Goal: Task Accomplishment & Management: Manage account settings

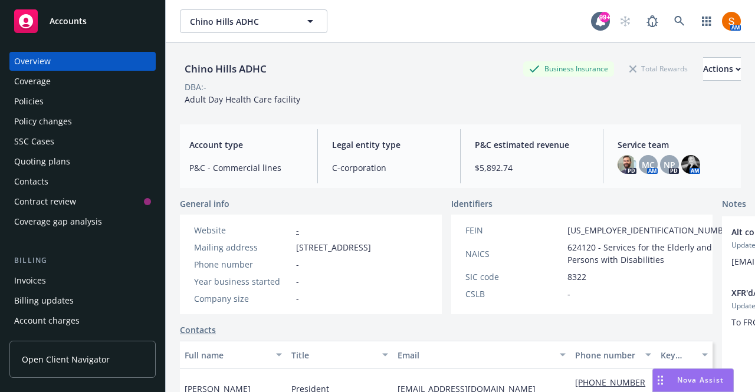
click at [677, 19] on link at bounding box center [680, 21] width 24 height 24
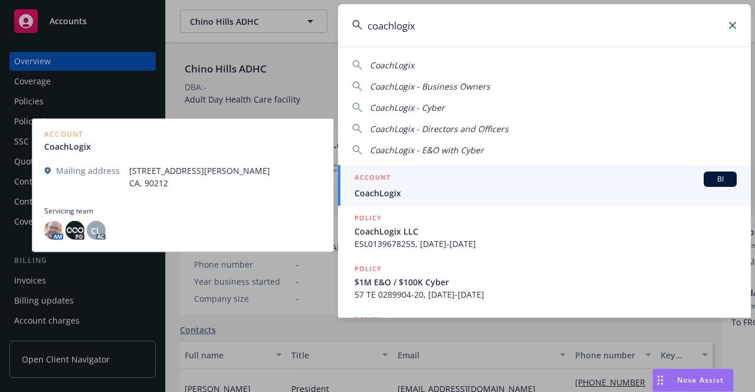
type input "coachlogix"
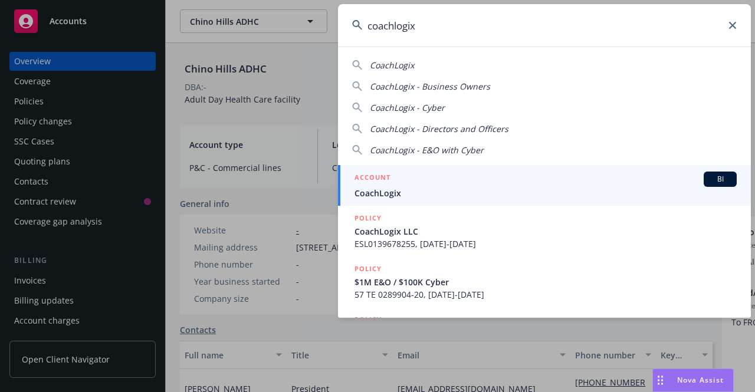
click at [415, 174] on div "ACCOUNT BI" at bounding box center [545, 179] width 382 height 15
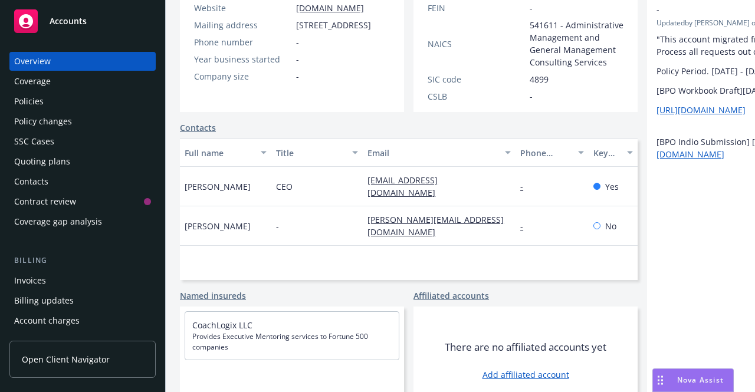
scroll to position [244, 0]
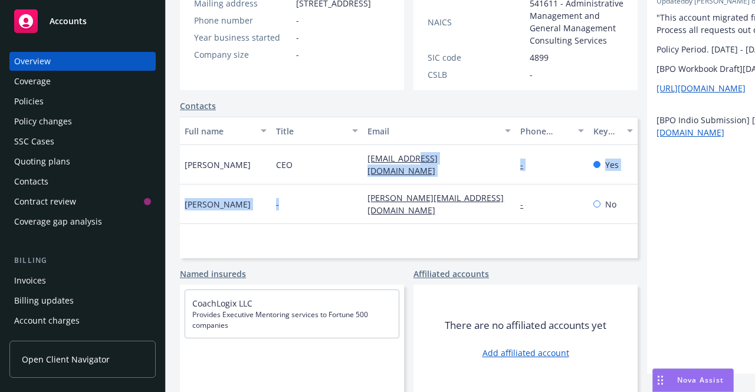
drag, startPoint x: 387, startPoint y: 156, endPoint x: 415, endPoint y: 159, distance: 27.8
click at [415, 159] on div "[PERSON_NAME] CEO [PERSON_NAME][EMAIL_ADDRESS][DOMAIN_NAME] - Yes [PERSON_NAME]…" at bounding box center [409, 173] width 458 height 57
click at [333, 154] on div "CEO" at bounding box center [316, 165] width 91 height 40
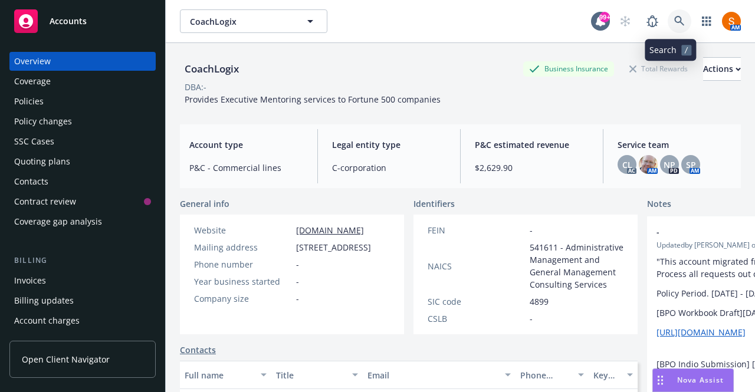
click at [668, 27] on link at bounding box center [680, 21] width 24 height 24
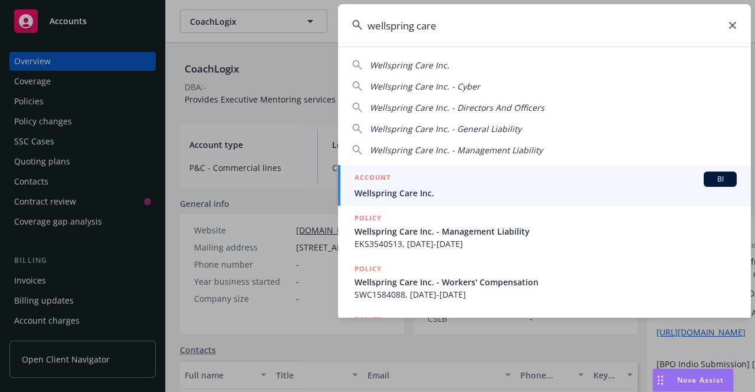
type input "wellspring care"
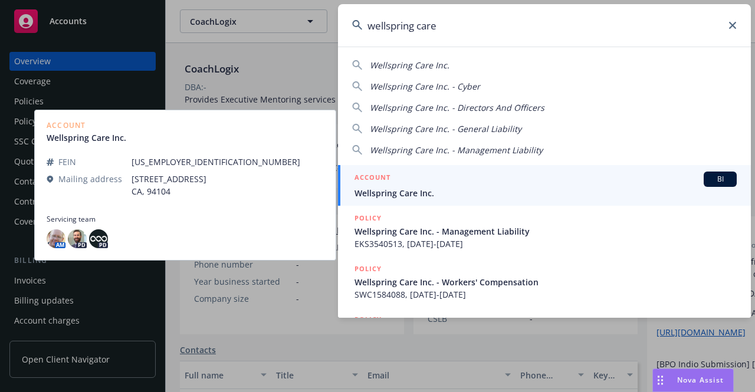
drag, startPoint x: 645, startPoint y: 50, endPoint x: 388, endPoint y: 185, distance: 290.5
click at [388, 185] on h5 "ACCOUNT" at bounding box center [372, 179] width 36 height 14
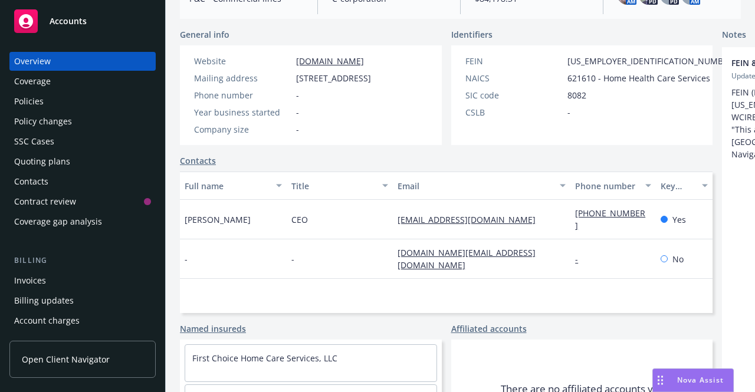
scroll to position [320, 0]
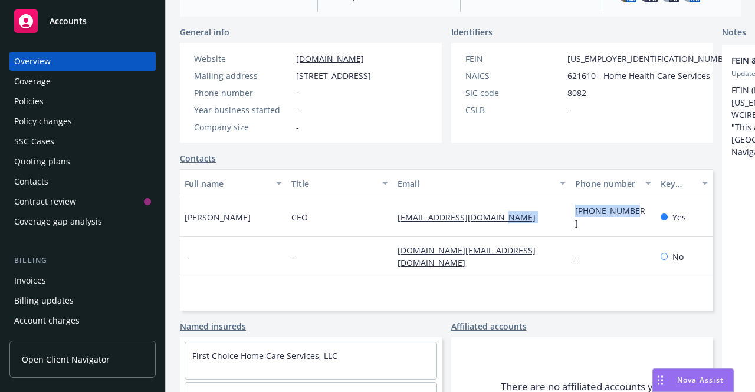
drag, startPoint x: 514, startPoint y: 239, endPoint x: 572, endPoint y: 244, distance: 57.4
click at [572, 237] on div "[PERSON_NAME] CEO [EMAIL_ADDRESS][DOMAIN_NAME] [PHONE_NUMBER] Yes" at bounding box center [446, 218] width 533 height 40
copy div "[PHONE_NUMBER]"
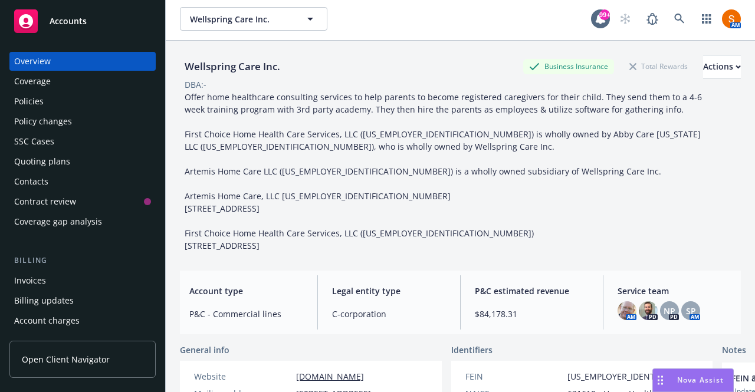
scroll to position [0, 0]
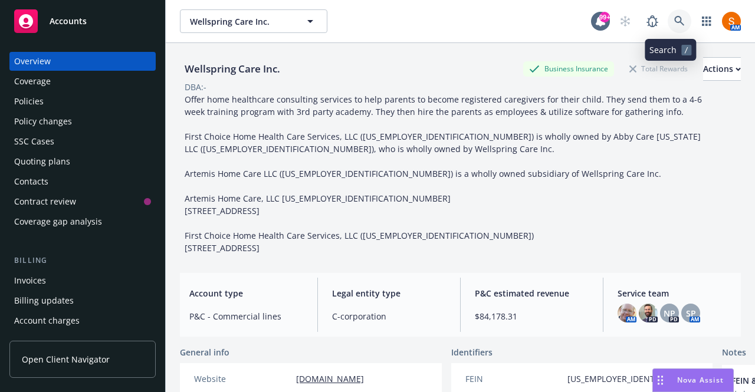
click at [674, 19] on icon at bounding box center [679, 21] width 11 height 11
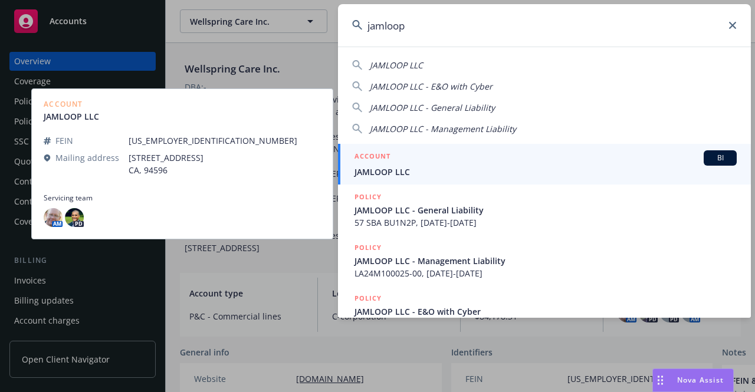
type input "jamloop"
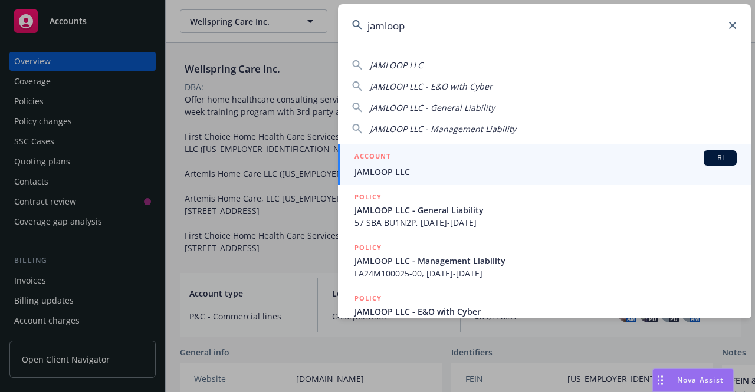
click at [435, 165] on div "ACCOUNT BI" at bounding box center [545, 157] width 382 height 15
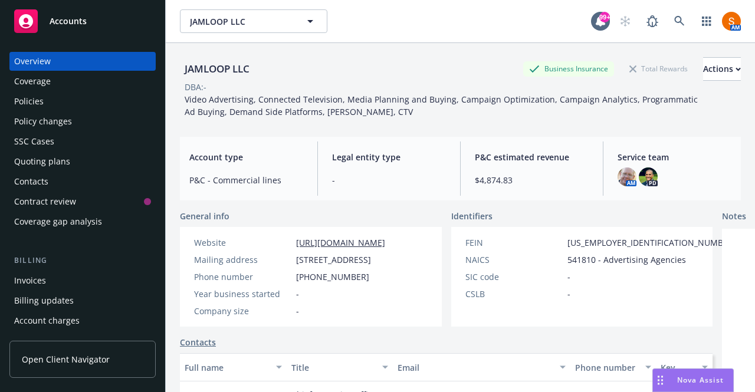
click at [65, 276] on div "Invoices" at bounding box center [82, 280] width 137 height 19
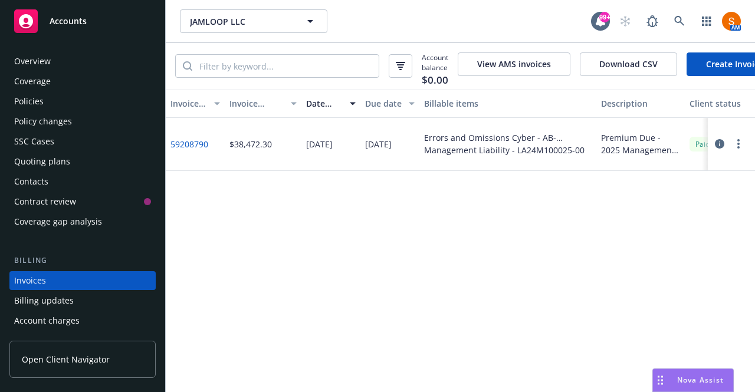
click at [51, 109] on div "Policies" at bounding box center [82, 101] width 137 height 19
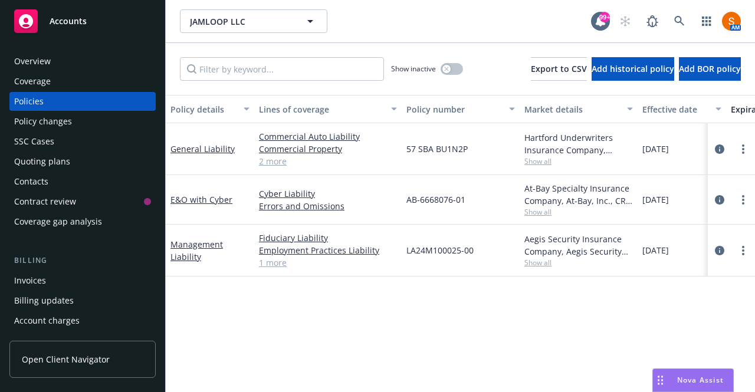
click at [45, 287] on div "Invoices" at bounding box center [30, 280] width 32 height 19
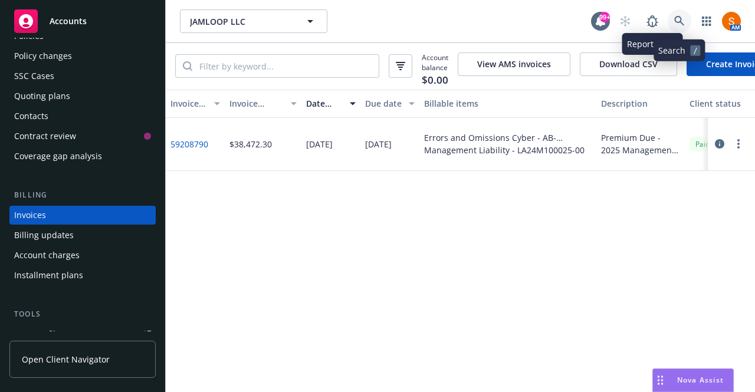
click at [688, 23] on link at bounding box center [680, 21] width 24 height 24
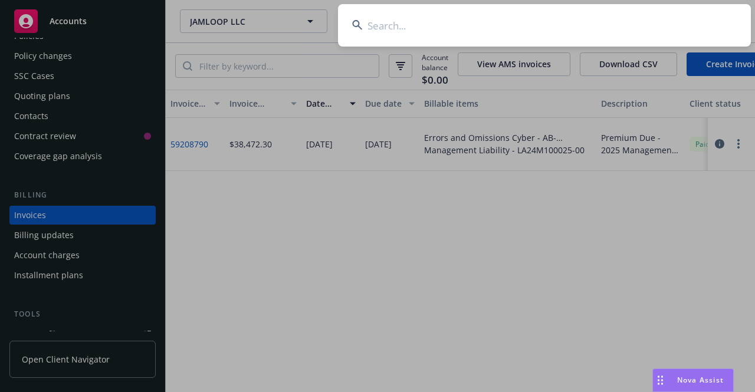
type input "a"
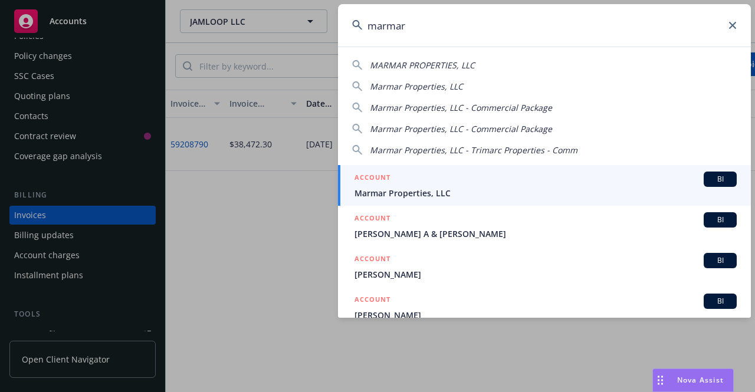
type input "marmar"
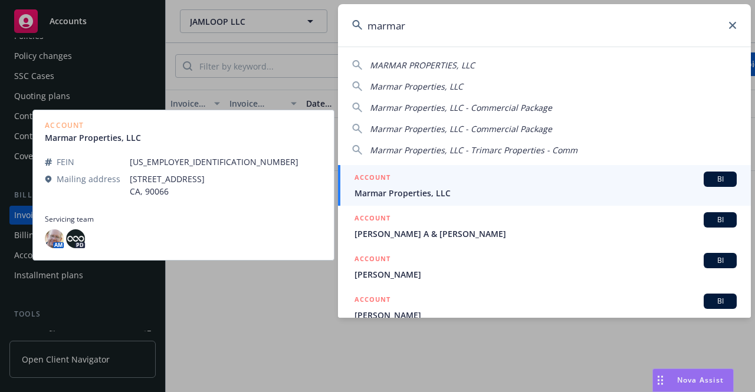
click at [449, 195] on span "Marmar Properties, LLC" at bounding box center [545, 193] width 382 height 12
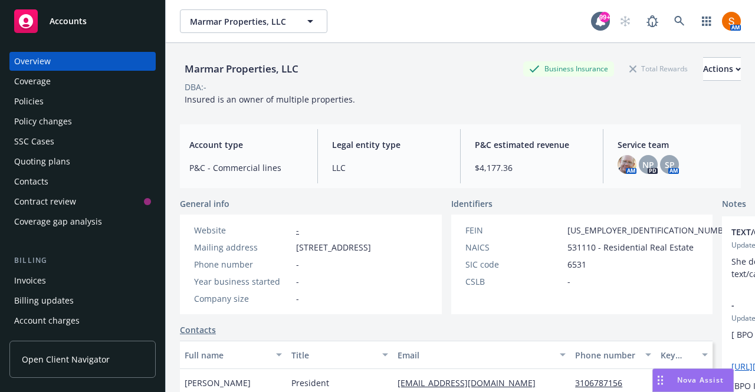
click at [101, 109] on div "Policies" at bounding box center [82, 101] width 137 height 19
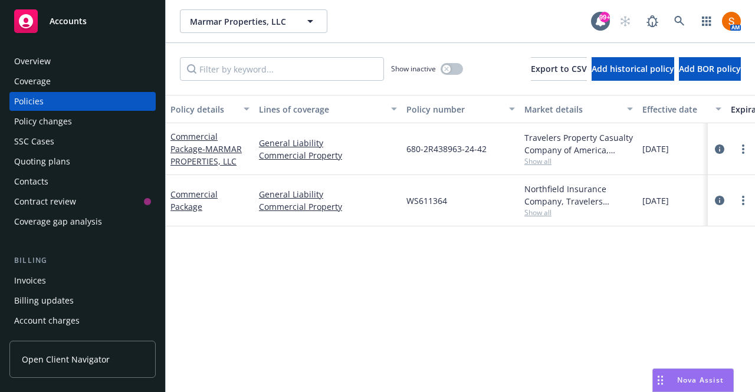
scroll to position [0, 11]
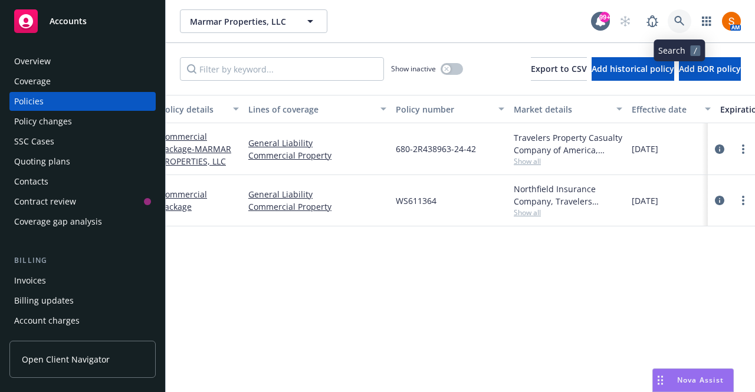
click at [675, 15] on link at bounding box center [680, 21] width 24 height 24
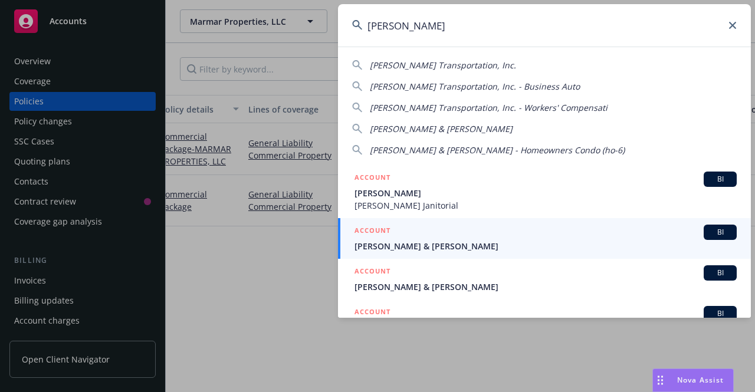
click at [456, 68] on span "[PERSON_NAME] Transportation, Inc." at bounding box center [443, 65] width 146 height 11
type input "[PERSON_NAME] Transportation, Inc."
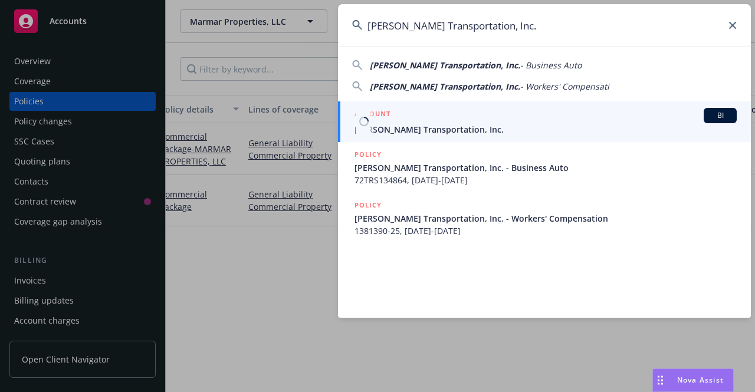
click at [445, 121] on div "ACCOUNT BI" at bounding box center [545, 115] width 382 height 15
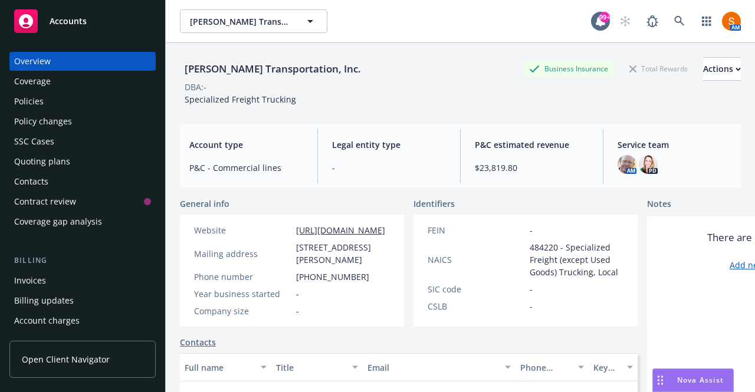
click at [270, 101] on span "Specialized Freight Trucking" at bounding box center [240, 99] width 111 height 11
copy span "Specialized Freight Trucking"
click at [75, 112] on div "Policy changes" at bounding box center [82, 121] width 137 height 19
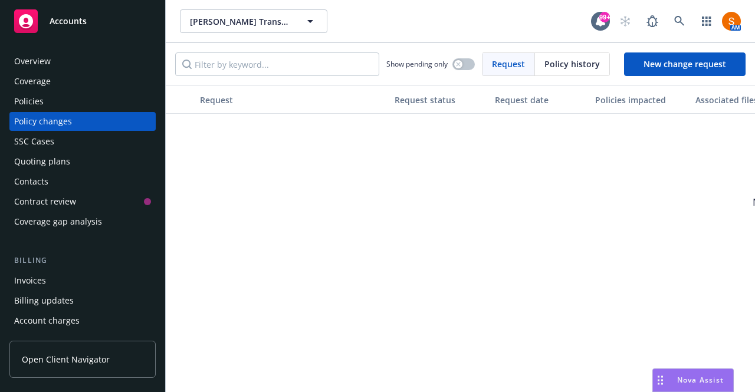
click at [67, 109] on div "Policies" at bounding box center [82, 101] width 137 height 19
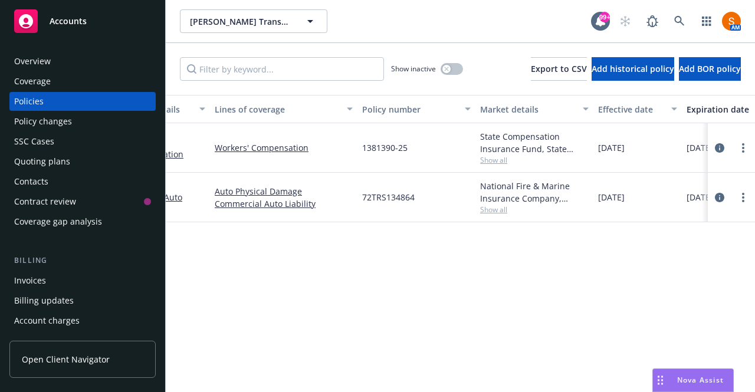
scroll to position [0, 44]
click at [673, 19] on link at bounding box center [680, 21] width 24 height 24
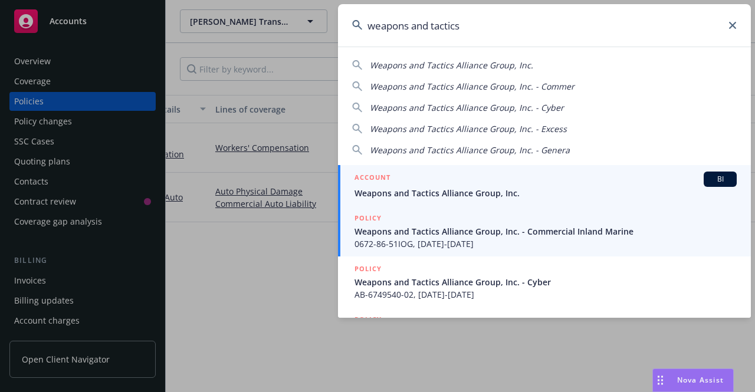
type input "weapons and tactics"
click at [467, 191] on span "Weapons and Tactics Alliance Group, Inc." at bounding box center [545, 193] width 382 height 12
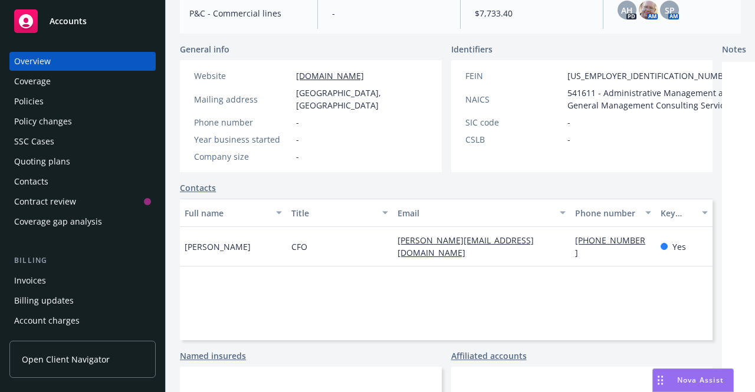
scroll to position [254, 0]
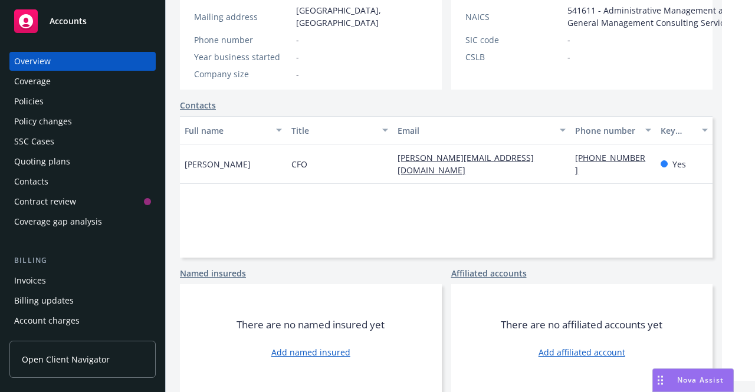
click at [67, 109] on div "Policies" at bounding box center [82, 101] width 137 height 19
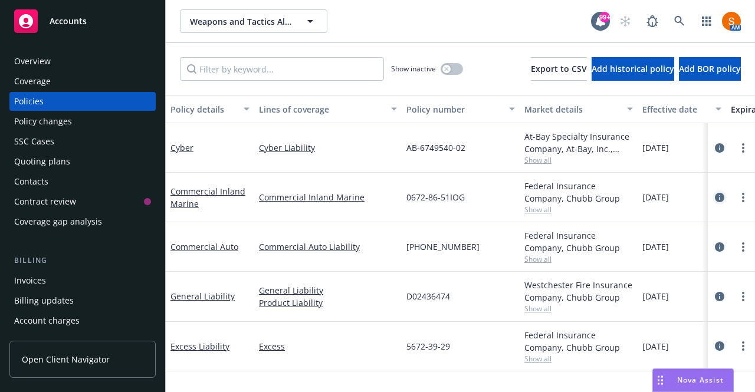
click at [718, 198] on icon "circleInformation" at bounding box center [719, 197] width 9 height 9
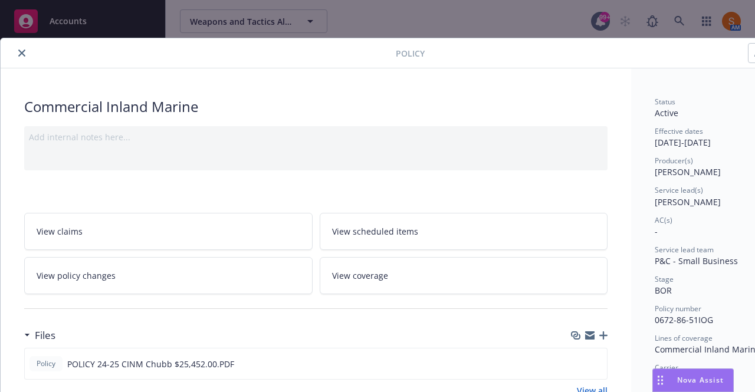
scroll to position [0, 65]
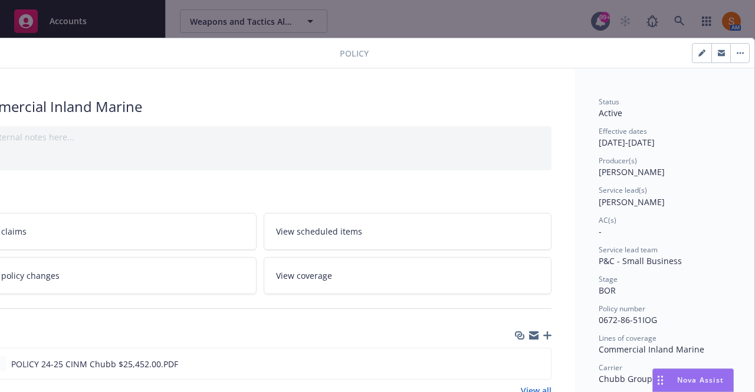
click at [736, 58] on button "button" at bounding box center [739, 53] width 19 height 19
select select "12"
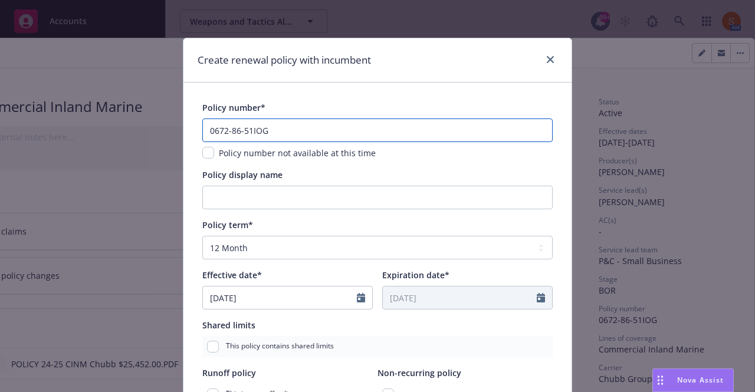
click at [326, 134] on input "0672-86-51IOG" at bounding box center [377, 131] width 350 height 24
paste input "0"
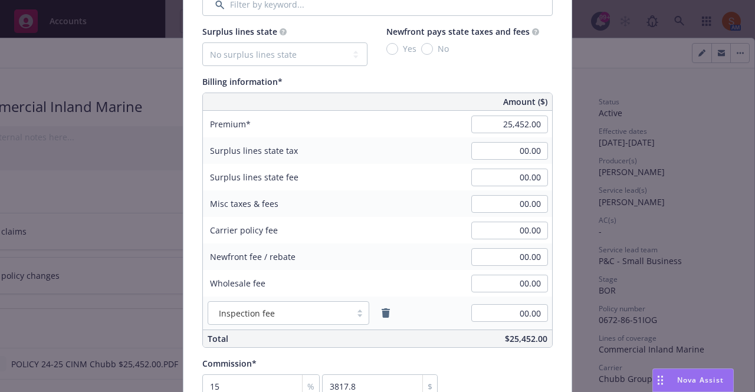
scroll to position [753, 0]
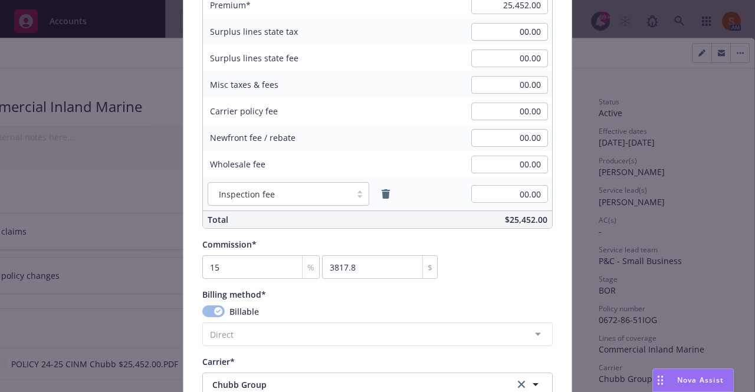
type input "0672-86-50"
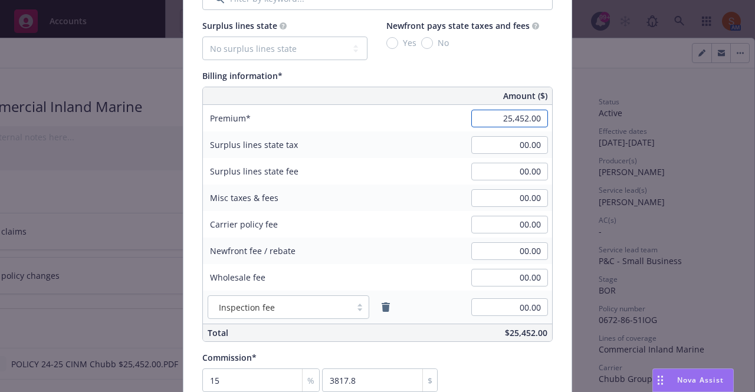
click at [529, 121] on input "25,452.00" at bounding box center [509, 119] width 77 height 18
type input "26,400.00"
type input "3960"
click at [421, 170] on div "Surplus lines state fee 00.00" at bounding box center [377, 171] width 349 height 27
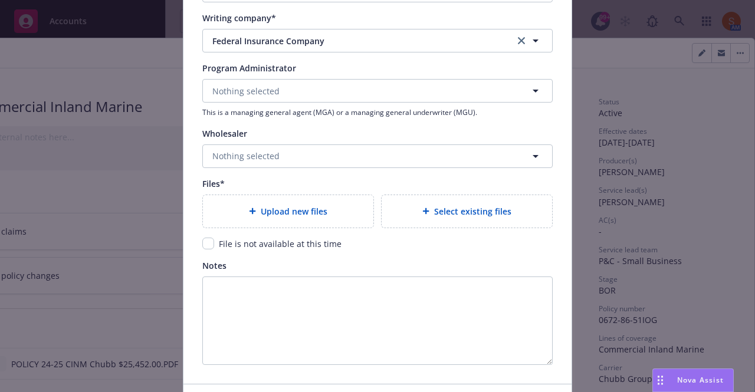
scroll to position [1164, 0]
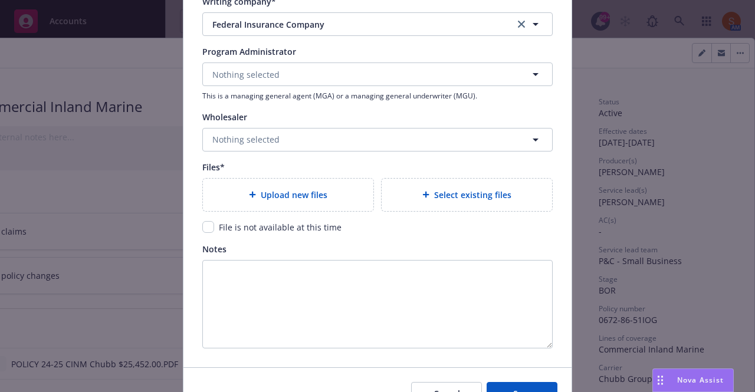
click at [276, 201] on div "Upload new files" at bounding box center [288, 195] width 170 height 32
click at [308, 192] on span "Upload new files" at bounding box center [294, 195] width 67 height 12
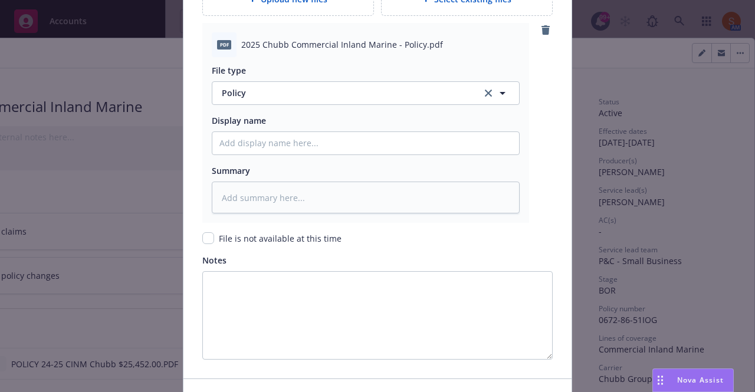
scroll to position [1434, 0]
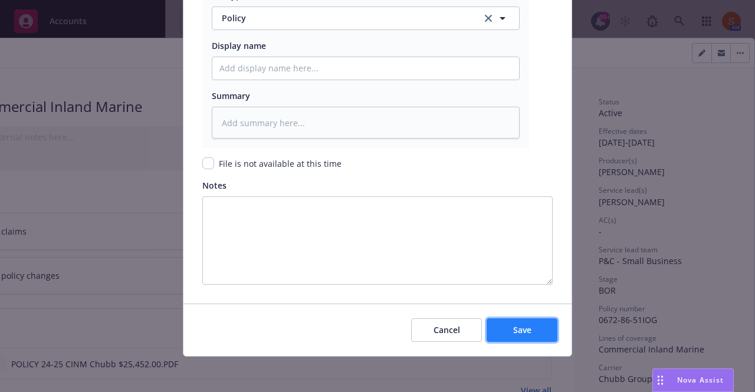
click at [508, 322] on button "Save" at bounding box center [522, 331] width 71 height 24
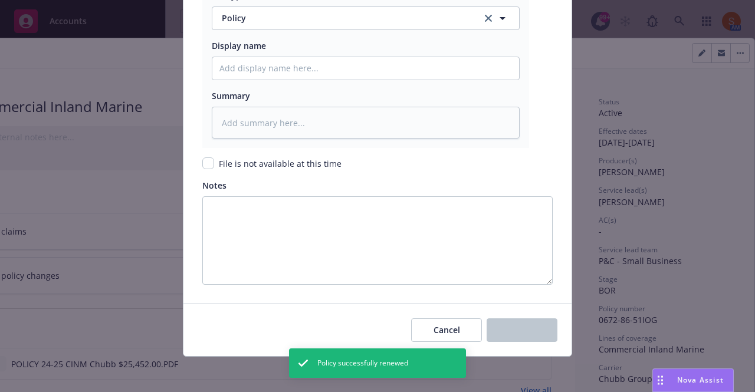
type textarea "x"
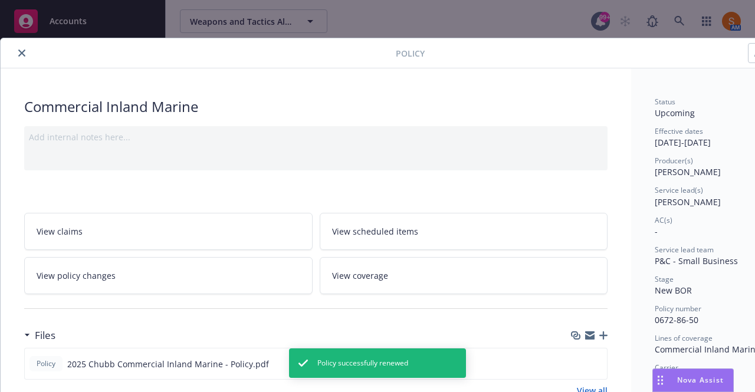
click at [22, 53] on icon "close" at bounding box center [21, 53] width 7 height 7
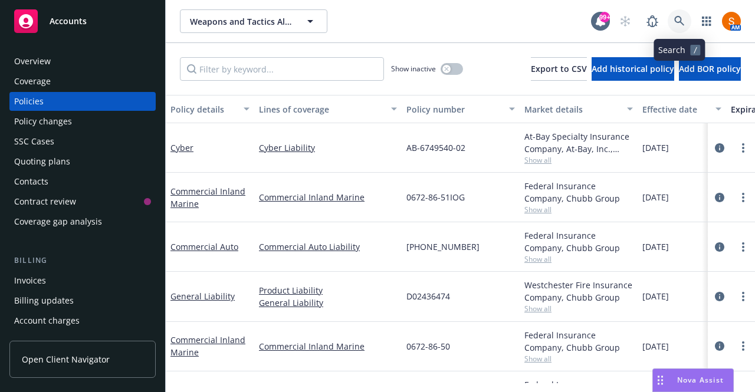
click at [682, 29] on link at bounding box center [680, 21] width 24 height 24
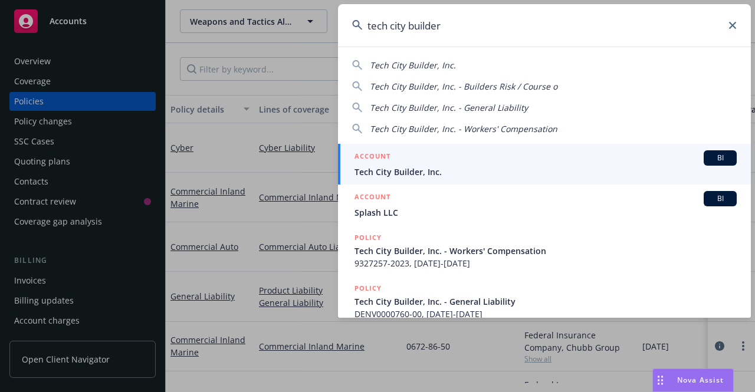
type input "tech city builder"
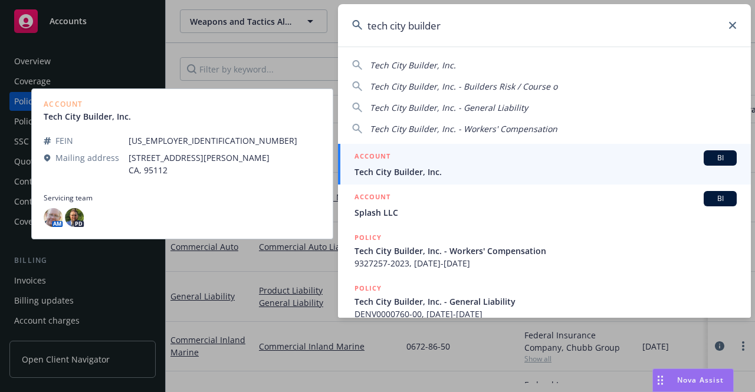
click at [500, 165] on div "ACCOUNT BI" at bounding box center [545, 157] width 382 height 15
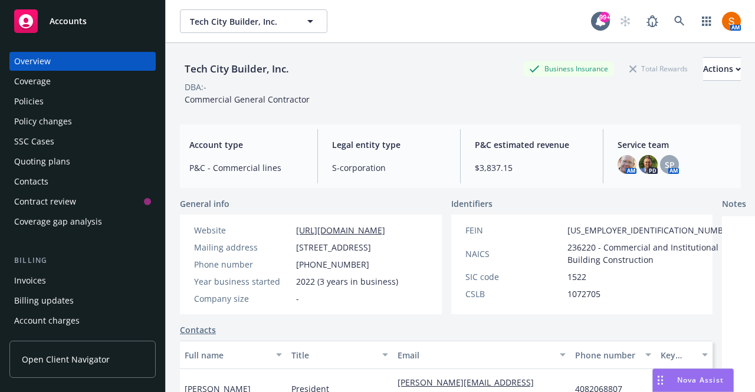
click at [64, 104] on div "Policies" at bounding box center [82, 101] width 137 height 19
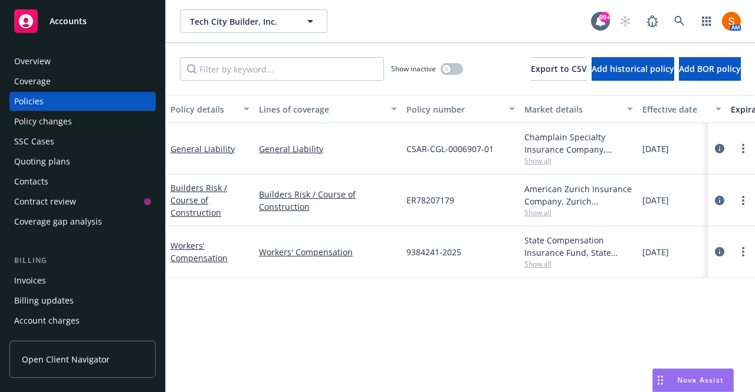
scroll to position [0, 25]
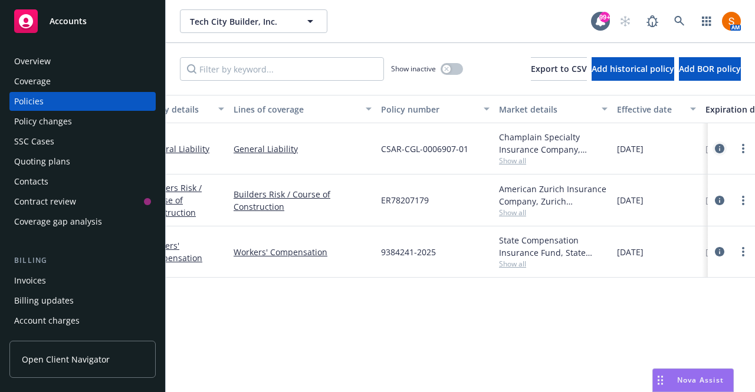
click at [716, 147] on icon "circleInformation" at bounding box center [719, 148] width 9 height 9
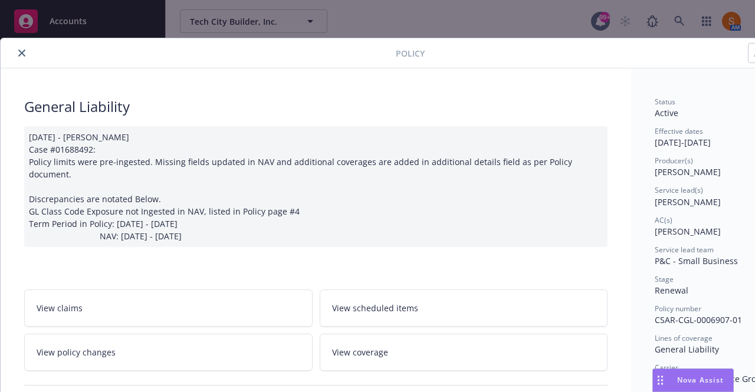
click at [23, 50] on icon "close" at bounding box center [21, 53] width 7 height 7
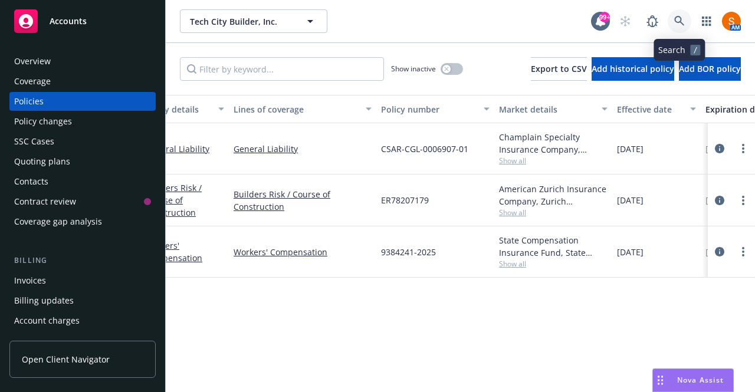
click at [678, 16] on icon at bounding box center [679, 21] width 10 height 10
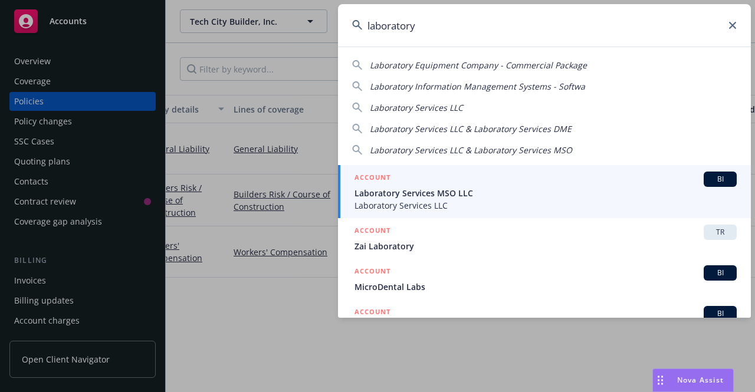
type input "laboratory"
click at [506, 178] on div "ACCOUNT BI" at bounding box center [545, 179] width 382 height 15
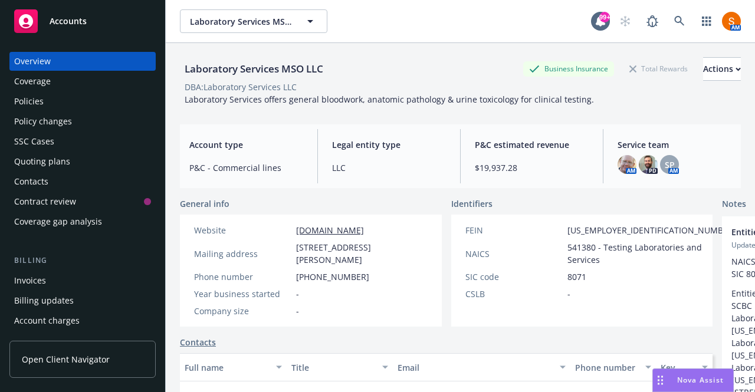
click at [506, 178] on div "P&C estimated revenue $19,937.28" at bounding box center [531, 156] width 133 height 54
click at [70, 108] on div "Policies" at bounding box center [82, 101] width 137 height 19
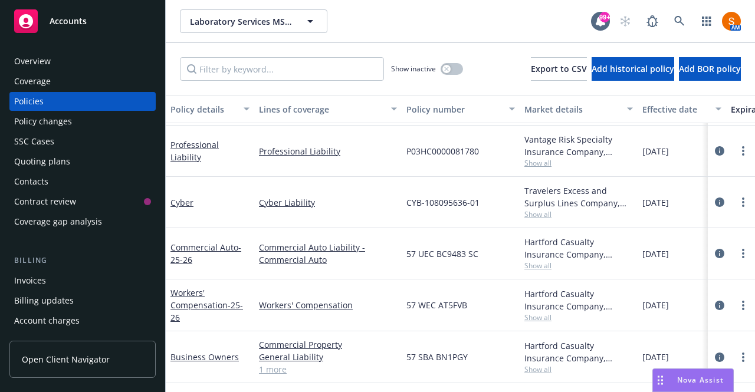
scroll to position [104, 0]
click at [425, 300] on span "57 WEC AT5FVB" at bounding box center [436, 305] width 61 height 12
copy span "57 WEC AT5FVB"
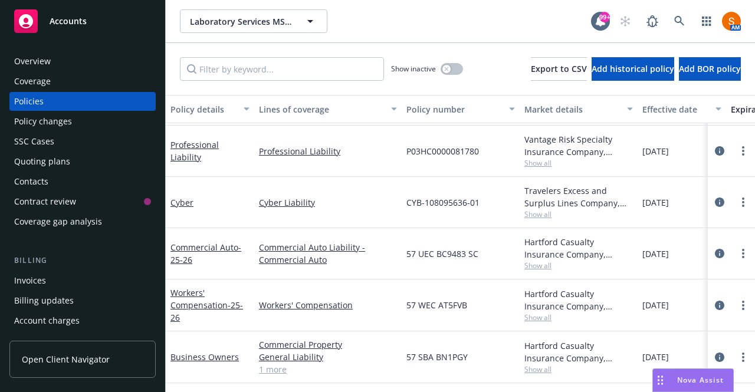
click at [429, 351] on span "57 SBA BN1PGY" at bounding box center [436, 357] width 61 height 12
copy span "57 SBA BN1PGY"
click at [676, 21] on icon at bounding box center [679, 21] width 10 height 10
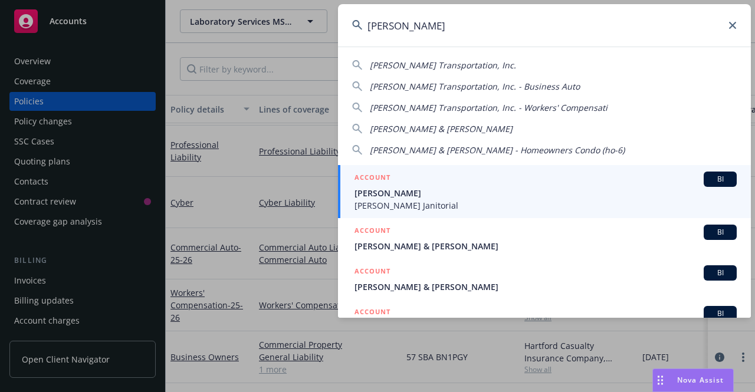
click at [448, 62] on span "[PERSON_NAME] Transportation, Inc." at bounding box center [443, 65] width 146 height 11
type input "[PERSON_NAME] Transportation, Inc."
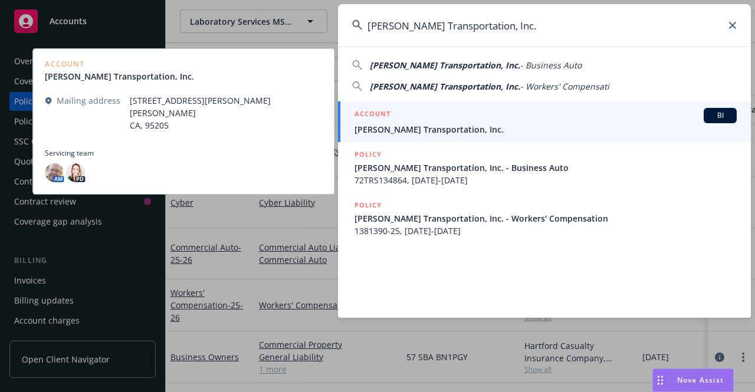
click at [436, 124] on span "[PERSON_NAME] Transportation, Inc." at bounding box center [545, 129] width 382 height 12
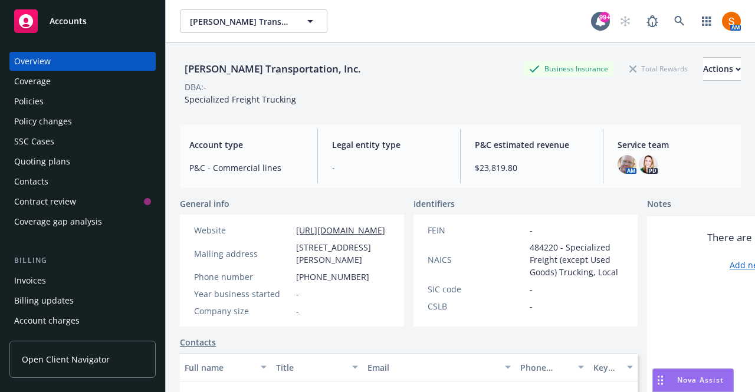
click at [134, 106] on div "Policies" at bounding box center [82, 101] width 137 height 19
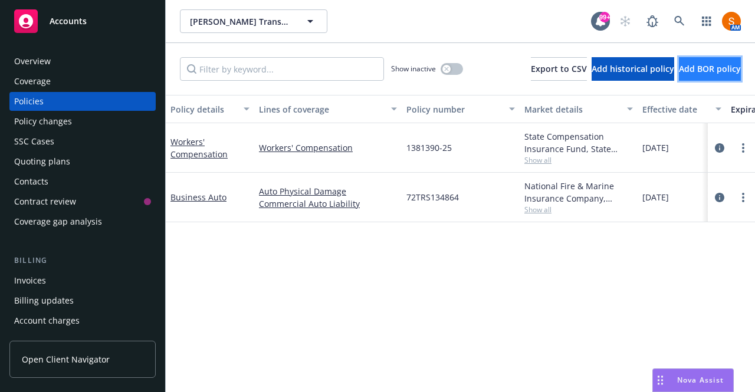
click at [704, 75] on button "Add BOR policy" at bounding box center [710, 69] width 62 height 24
select select "other"
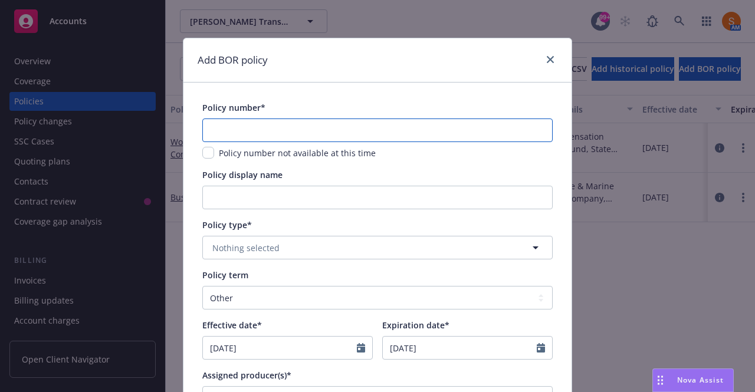
click at [365, 142] on input "text" at bounding box center [377, 131] width 350 height 24
type input "O"
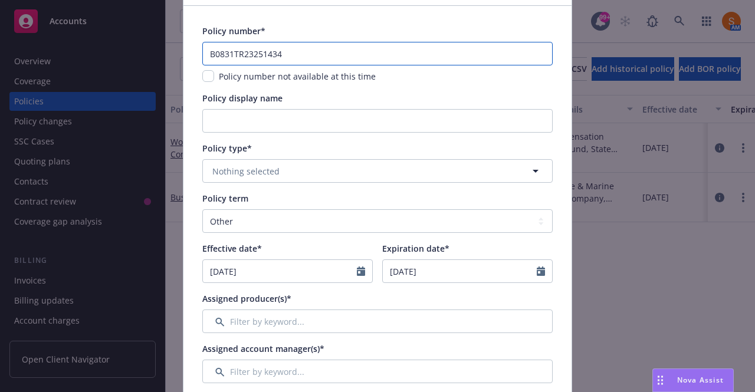
scroll to position [108, 0]
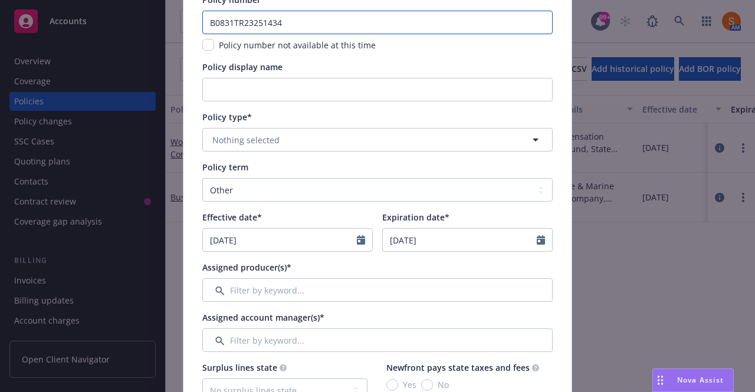
type input "B0831TR23251434"
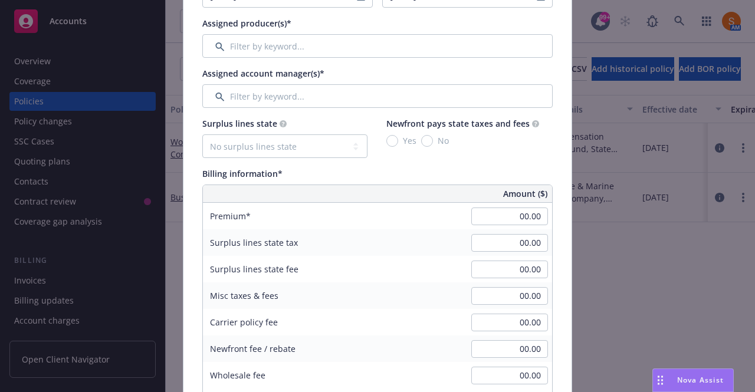
scroll to position [435, 0]
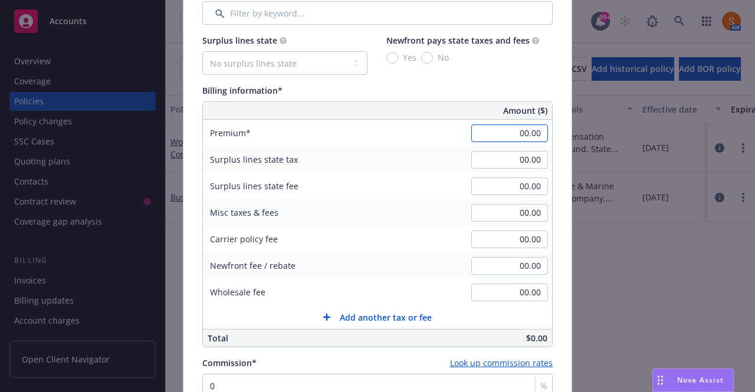
click at [510, 126] on input "00.00" at bounding box center [509, 133] width 77 height 18
type input "14,000.00"
click at [456, 154] on div "Surplus lines state tax 00.00" at bounding box center [377, 159] width 349 height 27
click at [525, 296] on input "00.00" at bounding box center [509, 293] width 77 height 18
type input "250.00"
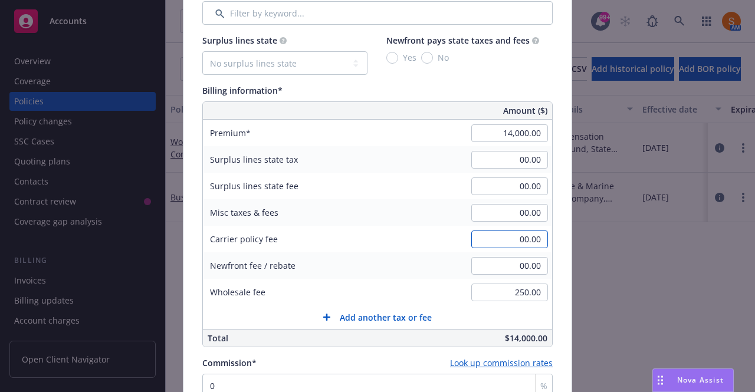
click at [526, 238] on input "00.00" at bounding box center [509, 240] width 77 height 18
type input "200.00"
click at [420, 239] on div "Carrier policy fee 200.00" at bounding box center [377, 239] width 349 height 27
click at [317, 65] on select "No surplus lines state [US_STATE] [US_STATE] [US_STATE] [US_STATE] [US_STATE] […" at bounding box center [284, 63] width 165 height 24
select select "CA"
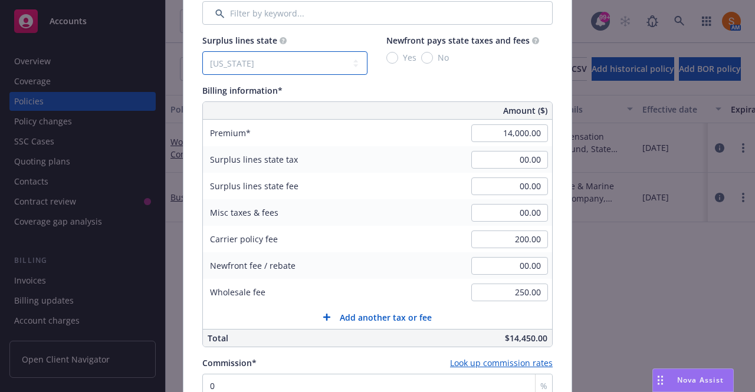
click at [202, 51] on select "No surplus lines state [US_STATE] [US_STATE] [US_STATE] [US_STATE] [US_STATE] […" at bounding box center [284, 63] width 165 height 24
type input "426.00"
type input "25.56"
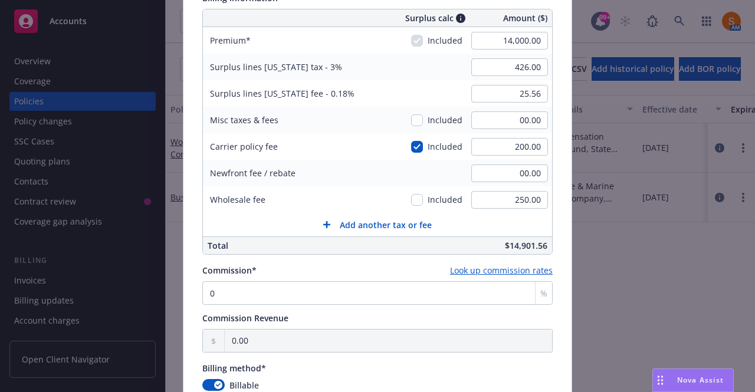
scroll to position [556, 0]
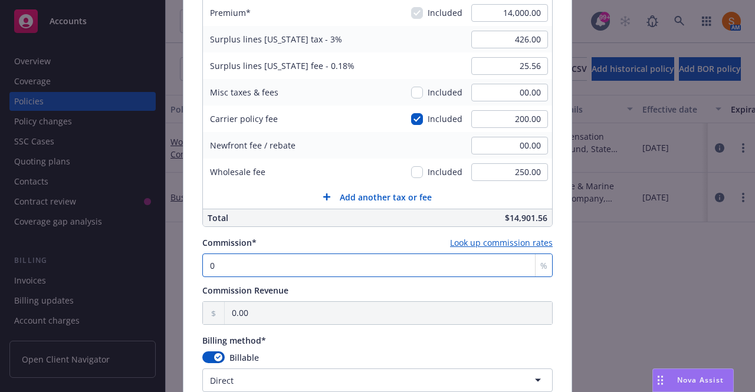
click at [283, 269] on input "0" at bounding box center [377, 266] width 350 height 24
type input "01"
type input "140.00"
type input "010"
type input "1,400.00"
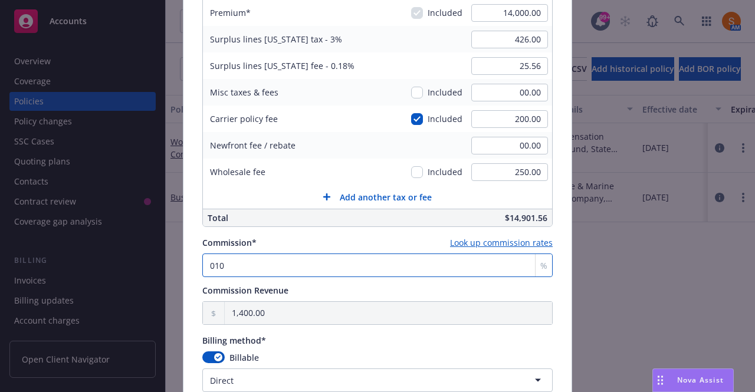
type input "01"
type input "140.00"
type input "0"
type input "0.00"
type input "1"
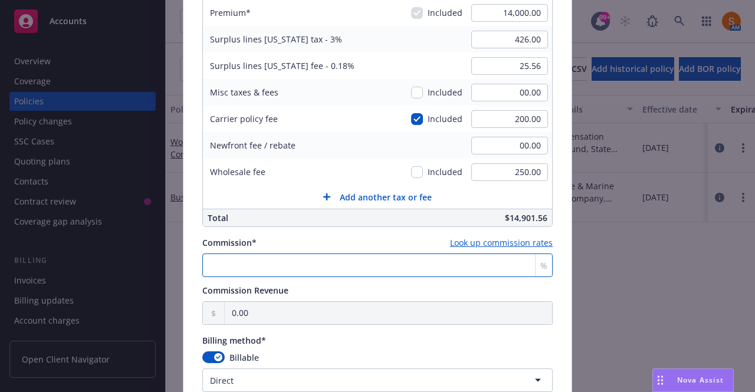
type input "140.00"
type input "10"
type input "1,400.00"
type input "10"
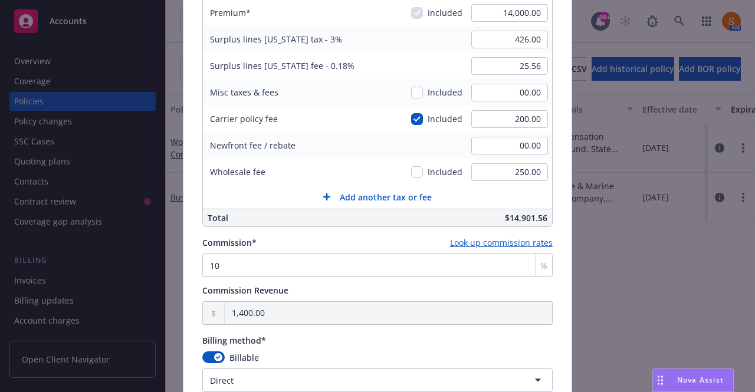
click at [306, 237] on div "Commission* Look up commission rates" at bounding box center [377, 243] width 350 height 12
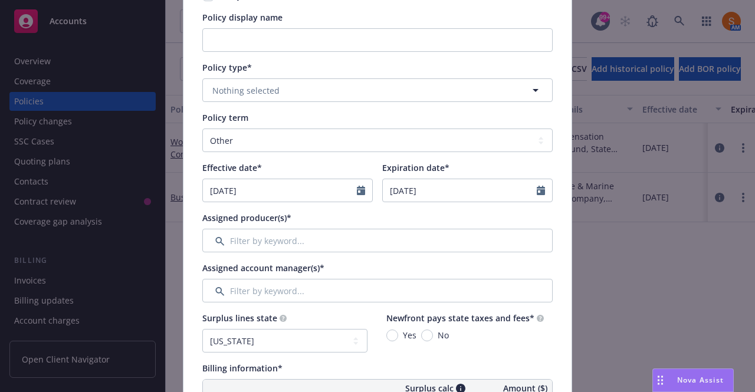
scroll to position [157, 0]
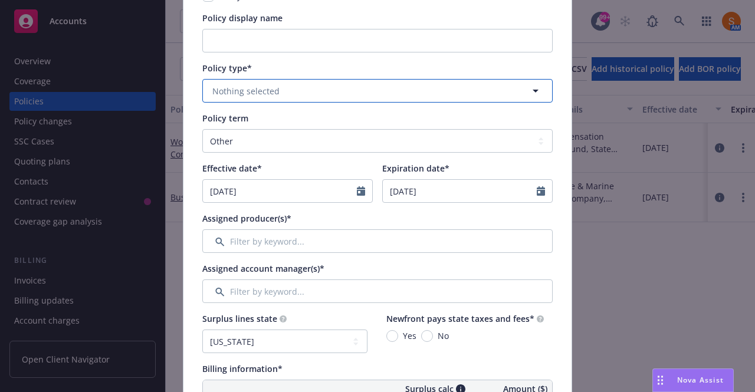
click at [262, 97] on button "Nothing selected" at bounding box center [377, 91] width 350 height 24
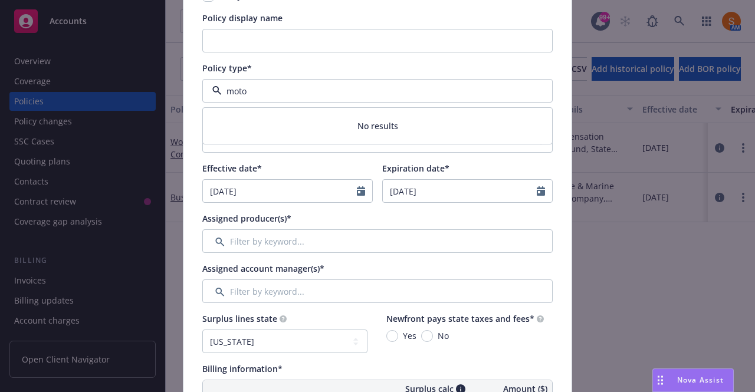
type input "motor"
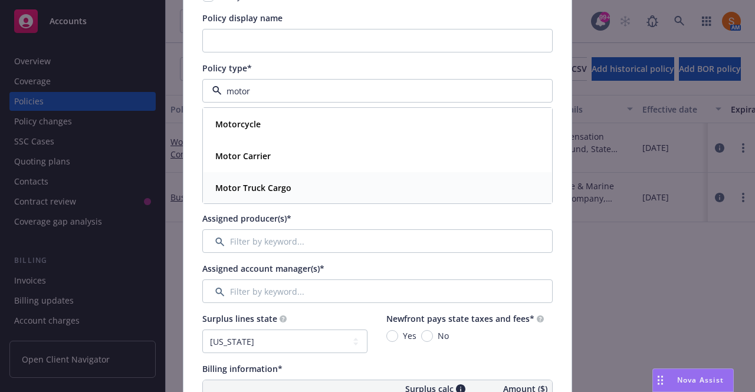
click at [251, 186] on strong "Motor Truck Cargo" at bounding box center [253, 187] width 76 height 11
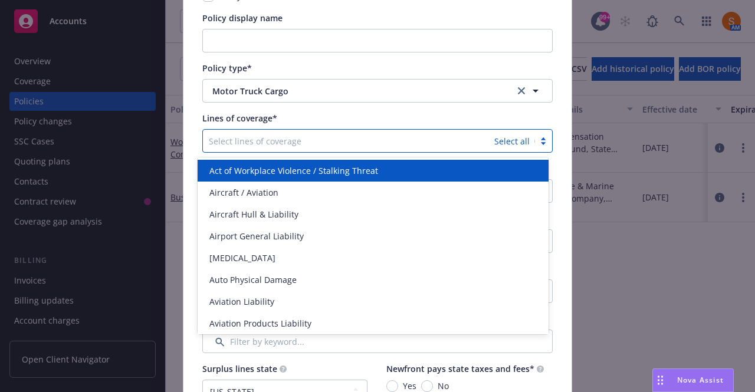
click at [272, 132] on div "Select lines of coverage" at bounding box center [348, 141] width 291 height 19
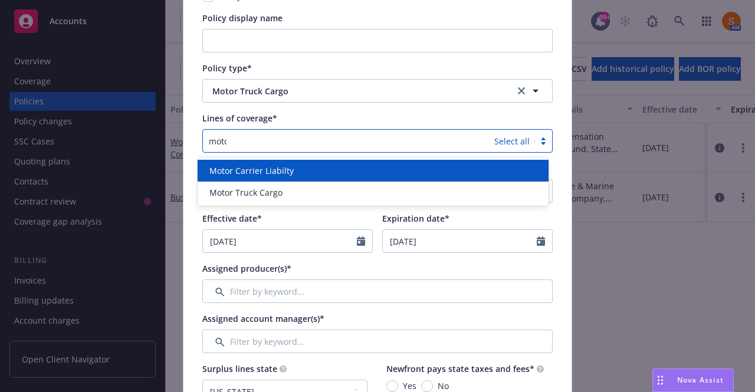
type input "motor"
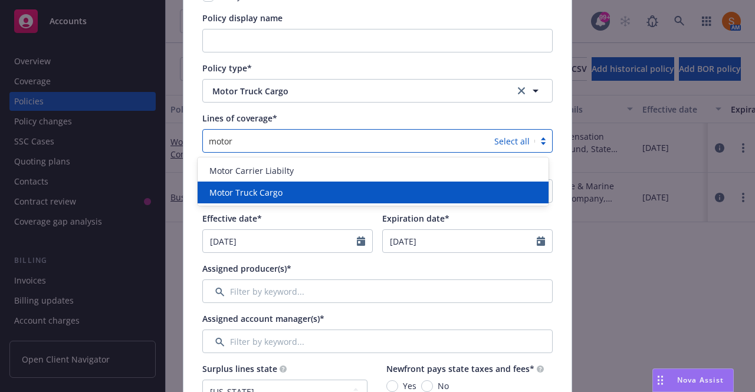
click at [260, 193] on span "Motor Truck Cargo" at bounding box center [245, 192] width 73 height 12
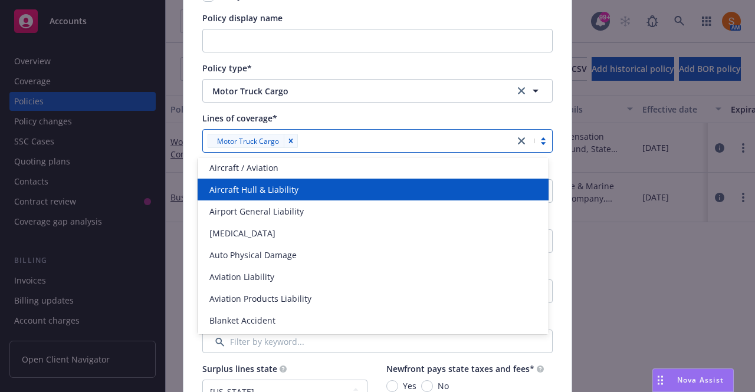
scroll to position [25, 0]
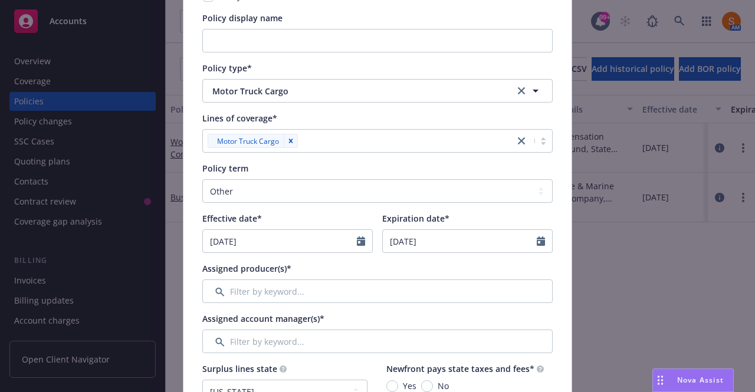
click at [348, 114] on div "Lines of coverage*" at bounding box center [377, 118] width 350 height 12
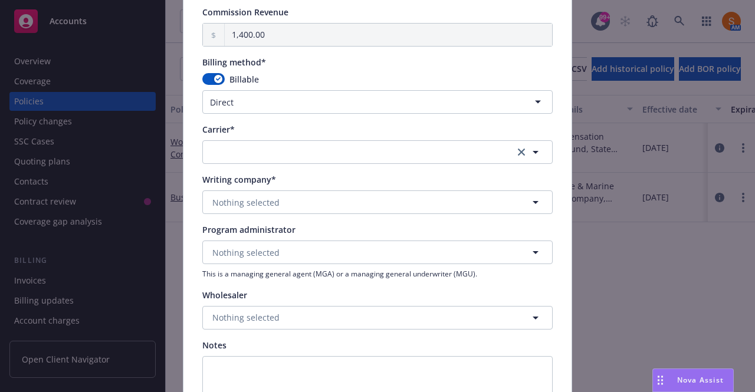
scroll to position [898, 0]
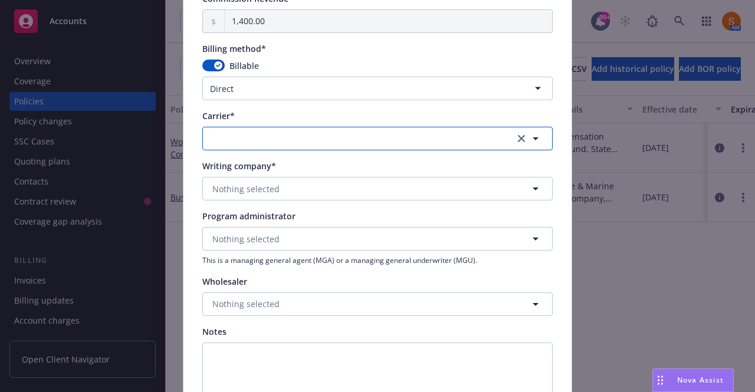
click at [278, 135] on button "button" at bounding box center [377, 139] width 350 height 24
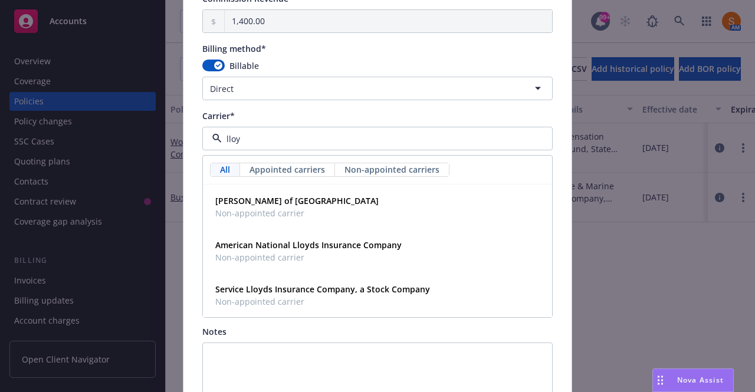
type input "[PERSON_NAME]"
click at [272, 209] on span "Non-appointed carrier" at bounding box center [296, 213] width 163 height 12
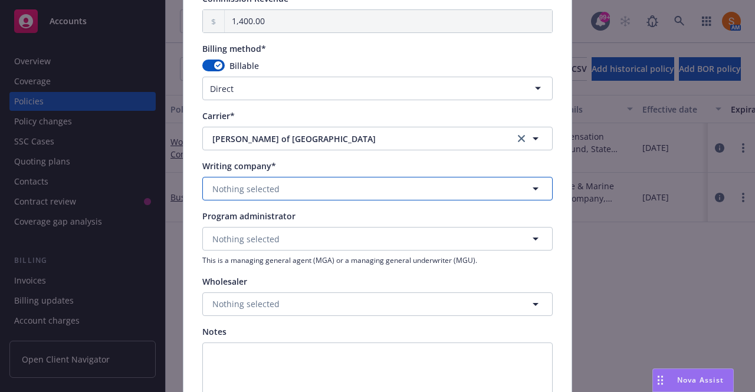
click at [261, 198] on button "Nothing selected" at bounding box center [377, 189] width 350 height 24
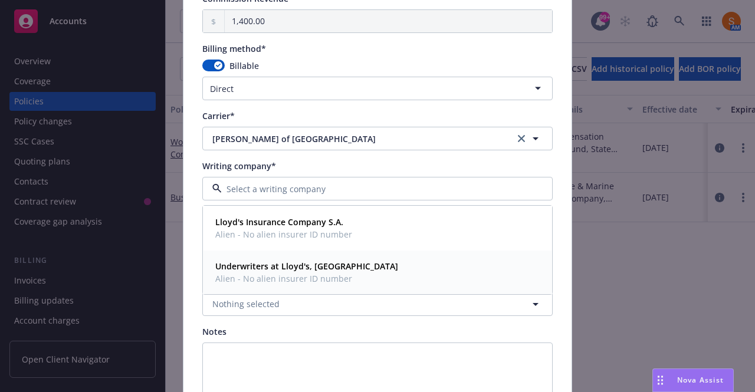
click at [263, 265] on strong "Underwriters at Lloyd's, [GEOGRAPHIC_DATA]" at bounding box center [306, 266] width 183 height 11
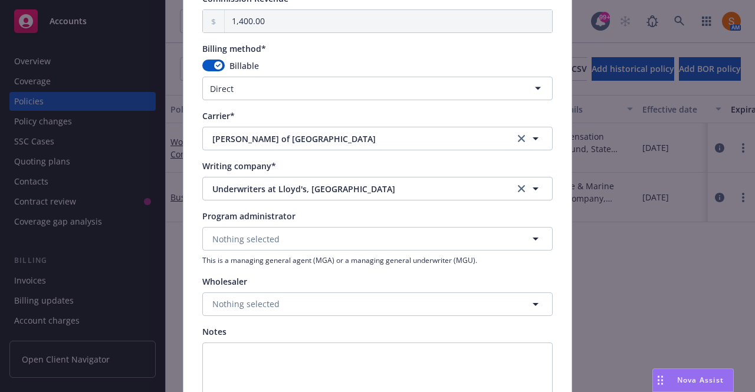
scroll to position [1002, 0]
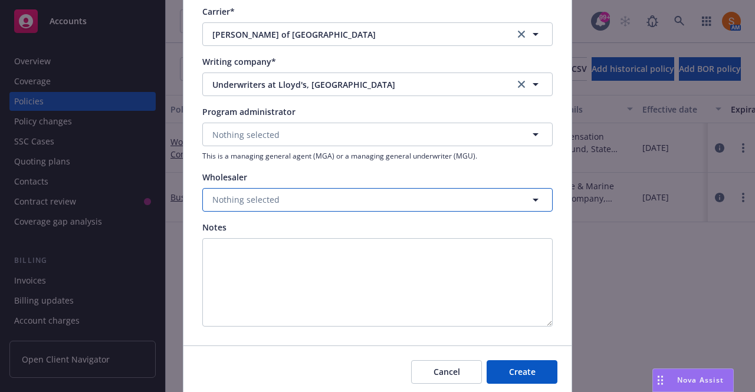
click at [255, 193] on span "Nothing selected" at bounding box center [245, 199] width 67 height 12
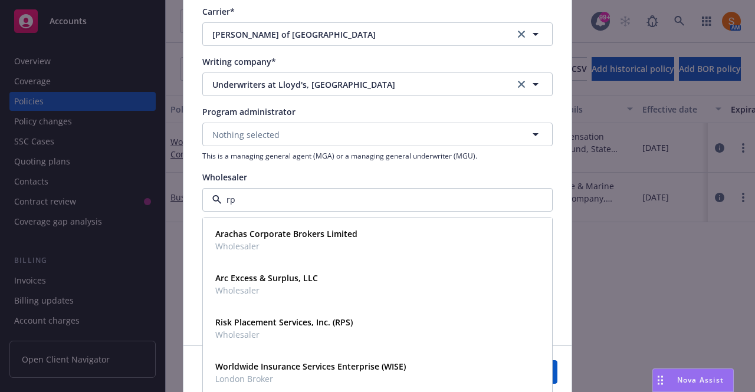
type input "rps"
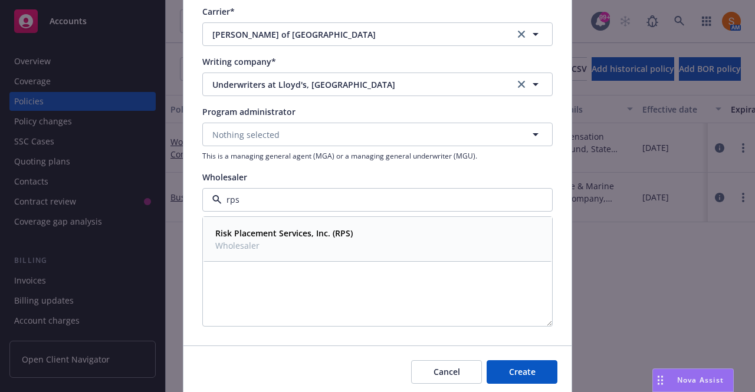
click at [255, 234] on strong "Risk Placement Services, Inc. (RPS)" at bounding box center [283, 233] width 137 height 11
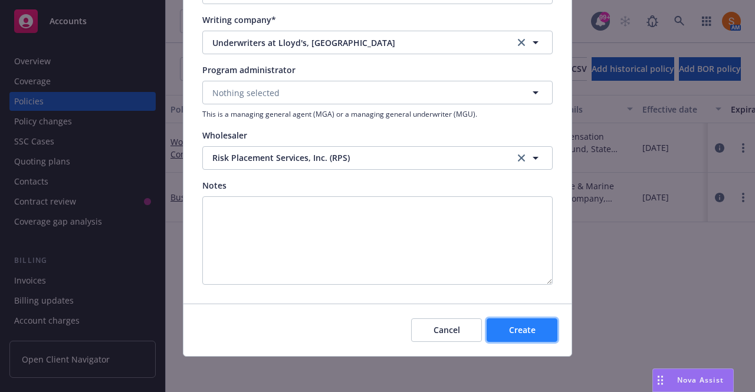
click at [512, 321] on button "Create" at bounding box center [522, 331] width 71 height 24
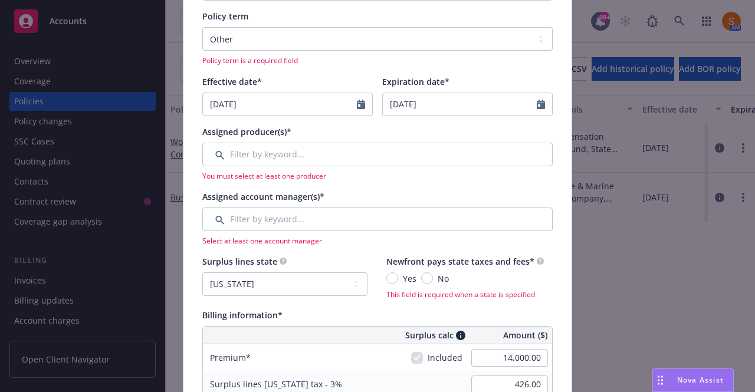
scroll to position [308, 0]
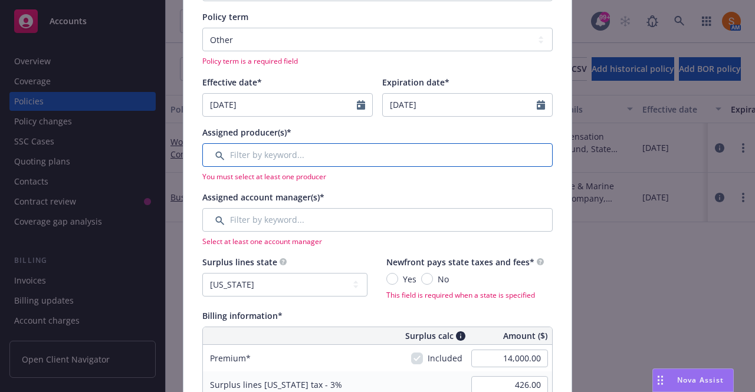
click at [290, 153] on input "Filter by keyword..." at bounding box center [377, 155] width 350 height 24
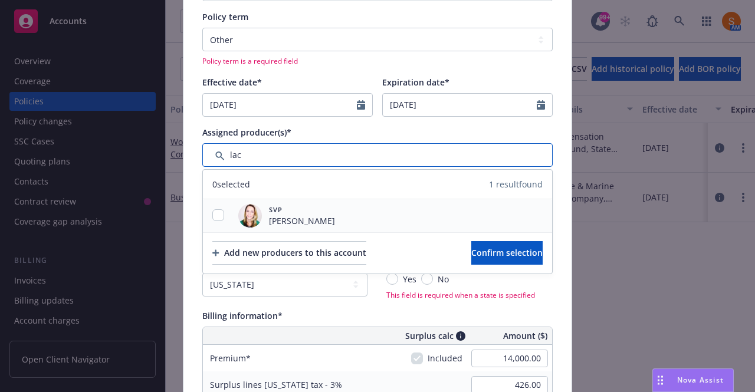
type input "lac"
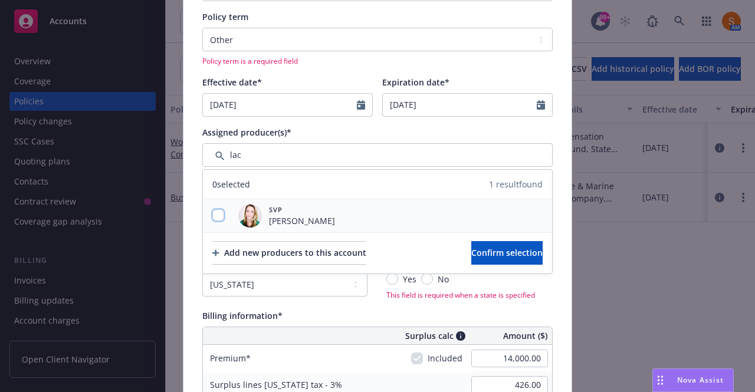
click at [212, 211] on input "checkbox" at bounding box center [218, 215] width 12 height 12
checkbox input "true"
click at [447, 239] on div "Add new producers to this account Confirm selection" at bounding box center [377, 252] width 349 height 41
click at [471, 251] on span "Confirm selection" at bounding box center [506, 252] width 71 height 11
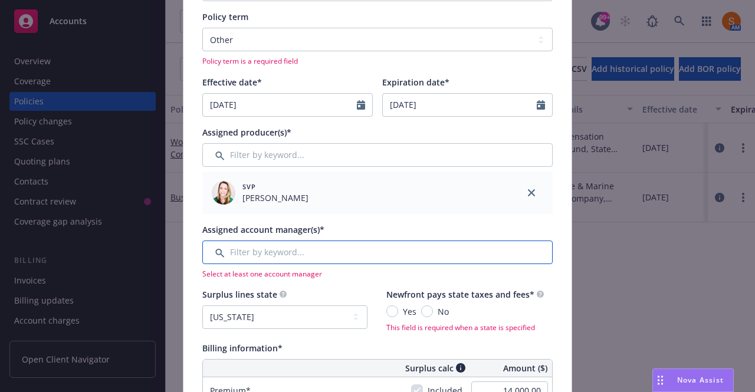
click at [305, 246] on input "Filter by keyword..." at bounding box center [377, 253] width 350 height 24
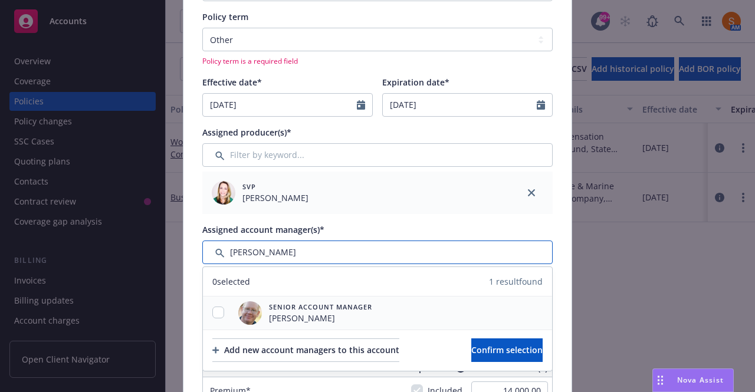
type input "[PERSON_NAME]"
click at [215, 316] on input "checkbox" at bounding box center [218, 313] width 12 height 12
checkbox input "true"
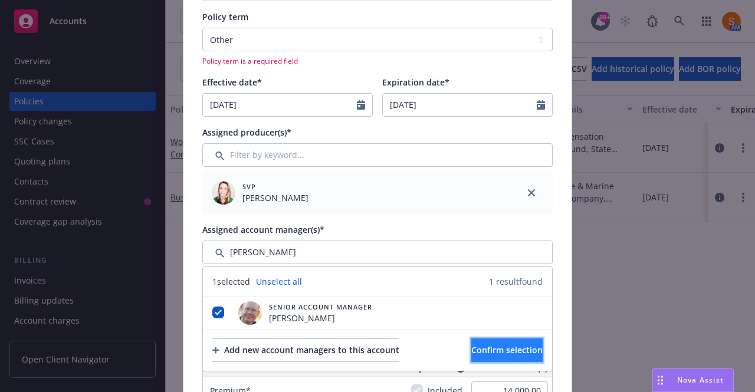
click at [497, 344] on span "Confirm selection" at bounding box center [506, 349] width 71 height 11
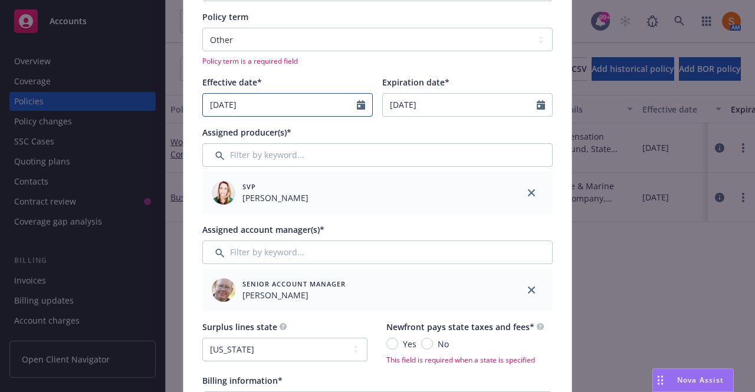
select select "9"
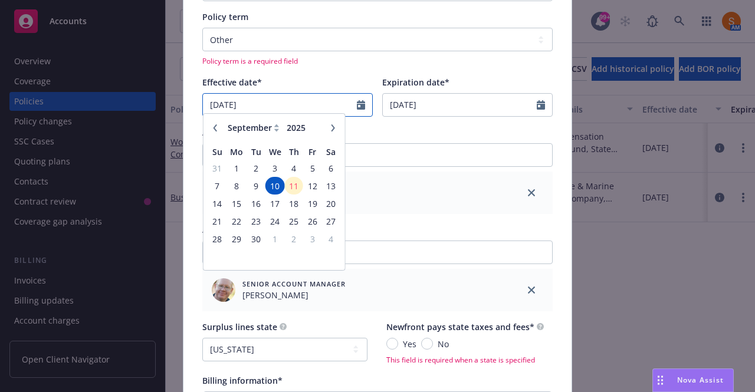
click at [313, 113] on input "[DATE]" at bounding box center [280, 105] width 154 height 22
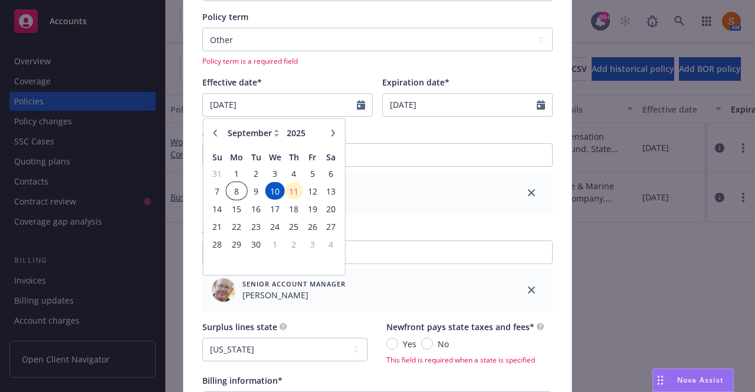
click at [233, 184] on span "8" at bounding box center [237, 191] width 18 height 15
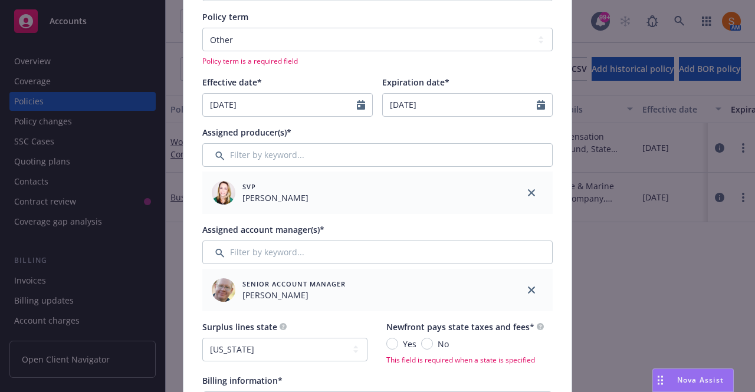
type input "[DATE]"
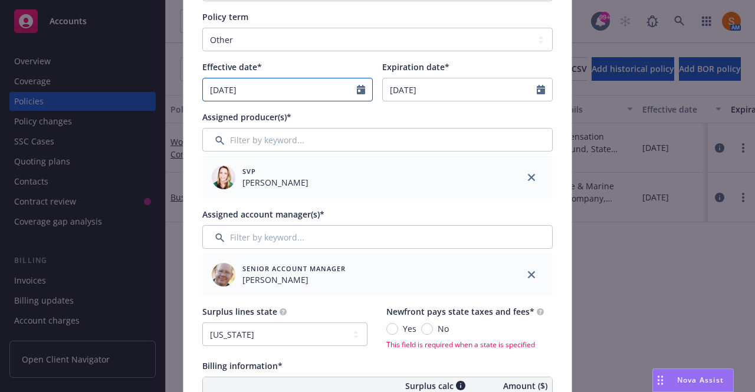
select select "9"
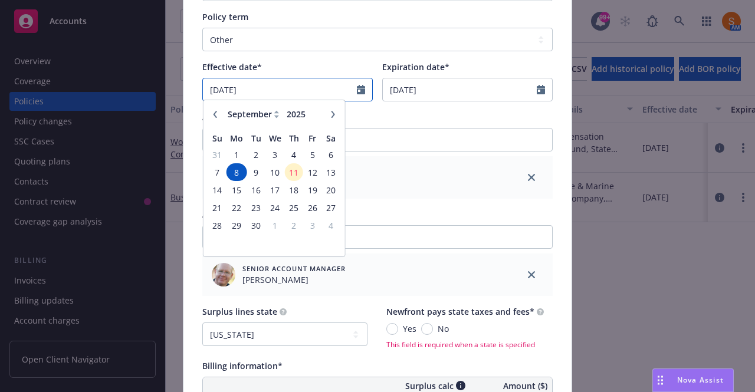
click at [294, 81] on input "[DATE]" at bounding box center [280, 89] width 154 height 22
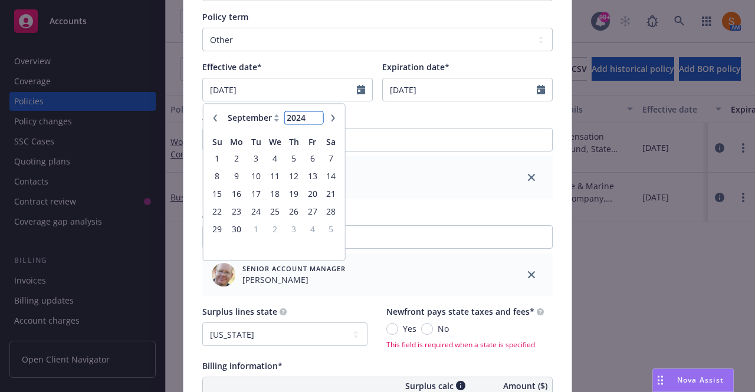
type input "2024"
click at [311, 122] on input "2024" at bounding box center [303, 118] width 38 height 12
click at [219, 178] on span "8" at bounding box center [217, 176] width 16 height 15
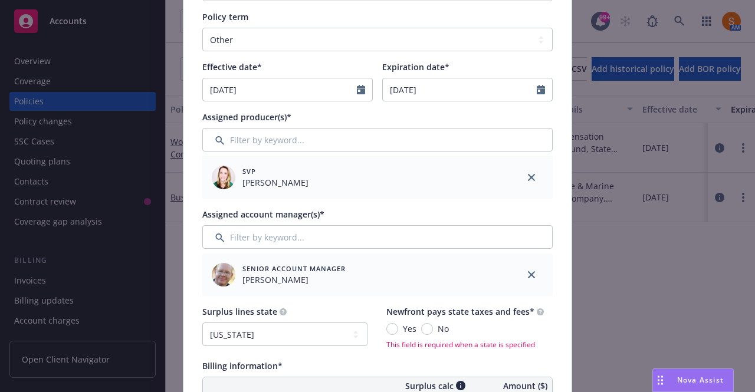
type input "[DATE]"
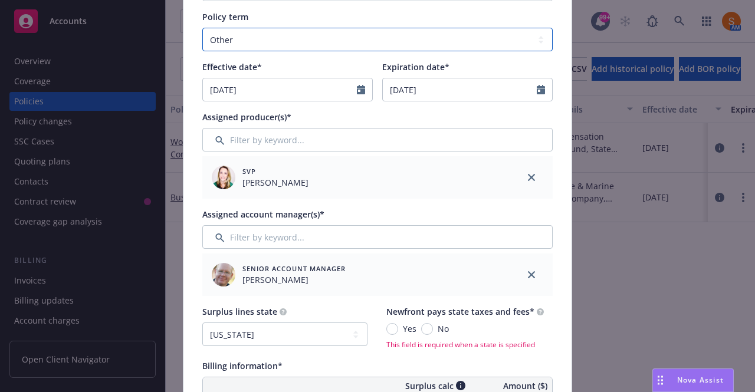
click at [340, 44] on select "Select policy term 12 Month 6 Month 4 Month 3 Month 2 Month 1 Month 36 Month (3…" at bounding box center [377, 40] width 350 height 24
select select "12"
click at [202, 28] on select "Select policy term 12 Month 6 Month 4 Month 3 Month 2 Month 1 Month 36 Month (3…" at bounding box center [377, 40] width 350 height 24
type input "[DATE]"
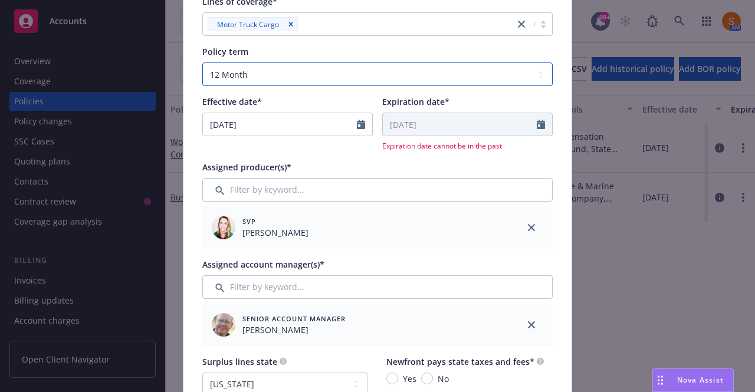
scroll to position [168, 0]
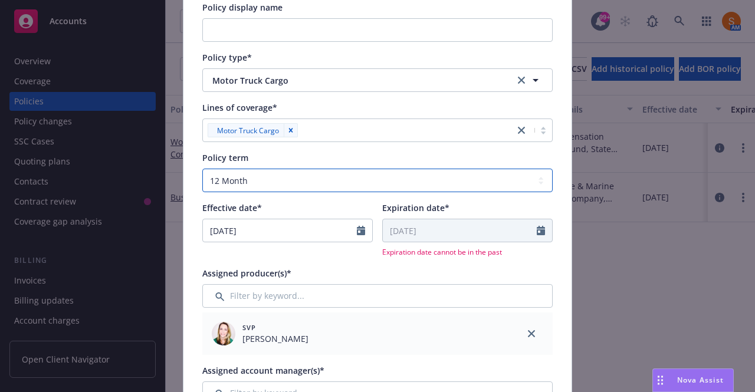
click at [366, 183] on select "Select policy term 12 Month 6 Month 4 Month 3 Month 2 Month 1 Month 36 Month (3…" at bounding box center [377, 181] width 350 height 24
select select "other"
click at [202, 169] on select "Select policy term 12 Month 6 Month 4 Month 3 Month 2 Month 1 Month 36 Month (3…" at bounding box center [377, 181] width 350 height 24
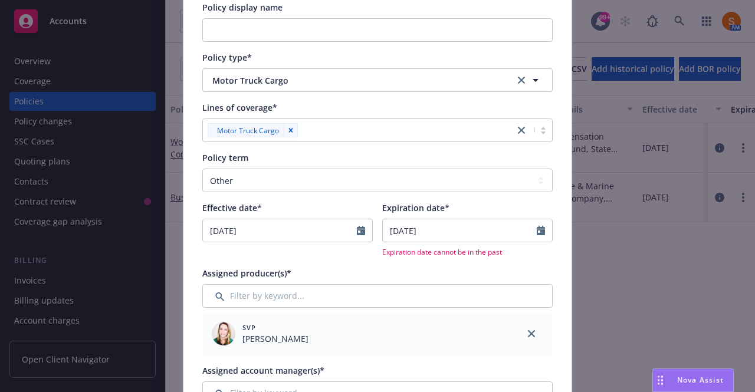
select select "9"
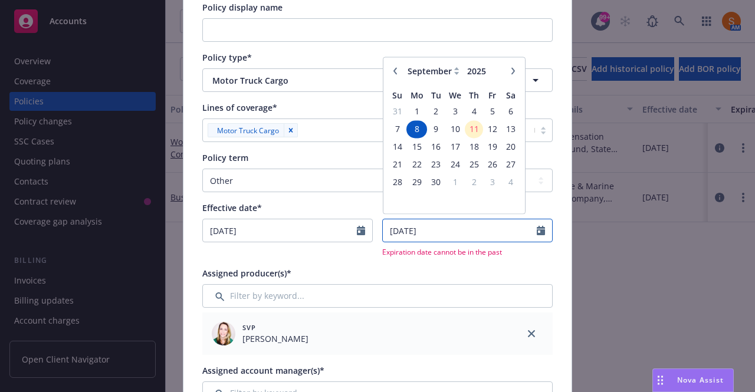
click at [455, 233] on input "[DATE]" at bounding box center [460, 230] width 154 height 22
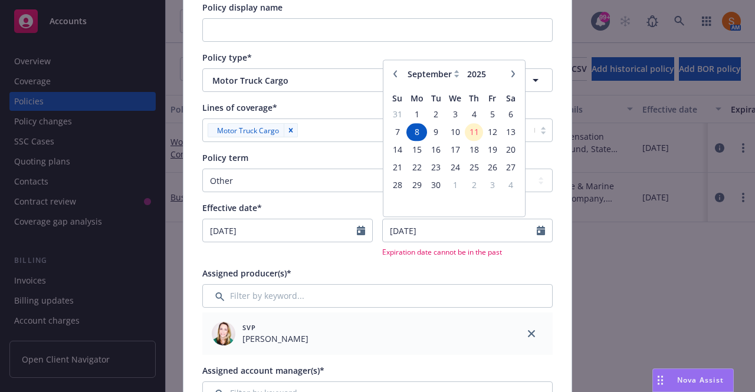
click at [411, 134] on span "8" at bounding box center [417, 131] width 18 height 15
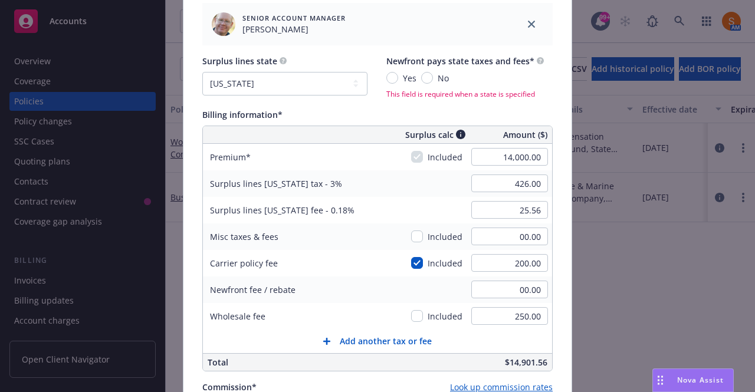
scroll to position [608, 0]
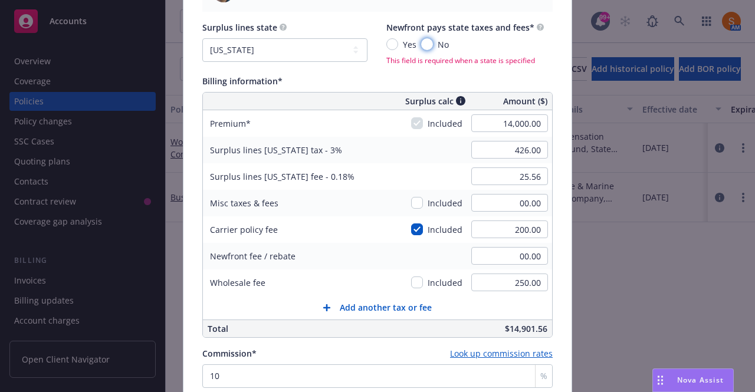
click at [421, 41] on input "No" at bounding box center [427, 44] width 12 height 12
radio input "true"
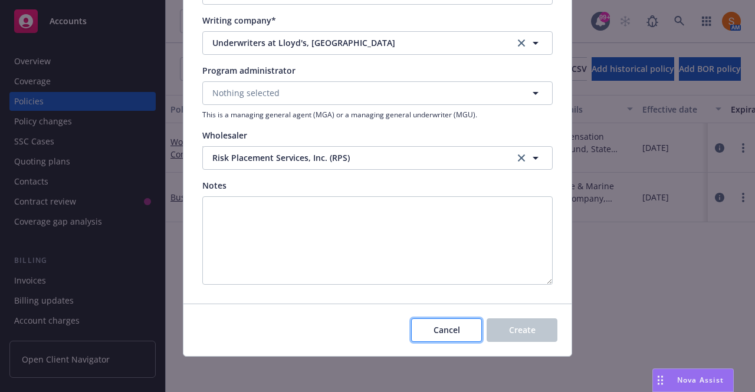
click at [440, 324] on span "Cancel" at bounding box center [447, 329] width 27 height 11
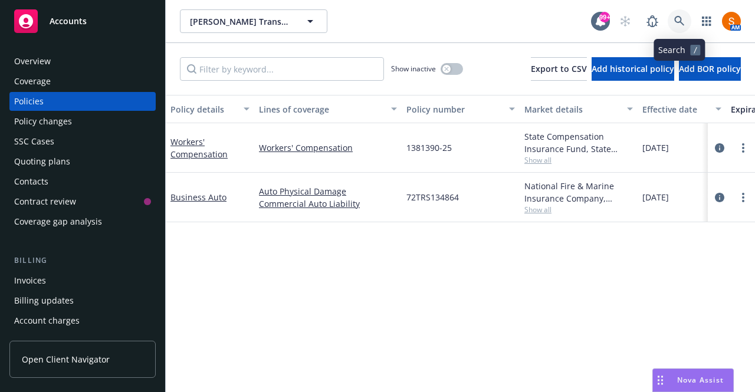
click at [681, 21] on icon at bounding box center [679, 21] width 11 height 11
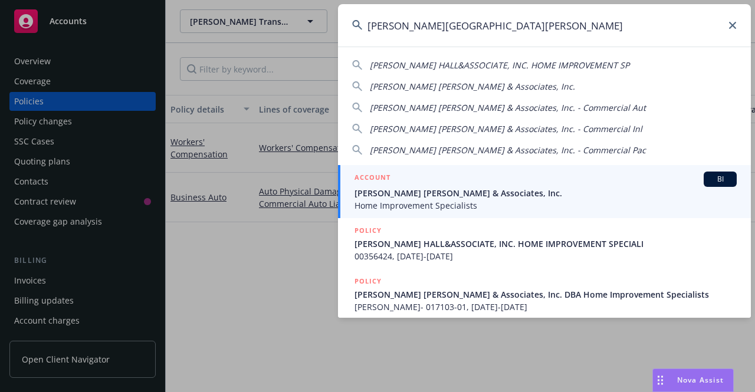
type input "[PERSON_NAME][GEOGRAPHIC_DATA][PERSON_NAME]"
click at [458, 183] on div "ACCOUNT BI" at bounding box center [545, 179] width 382 height 15
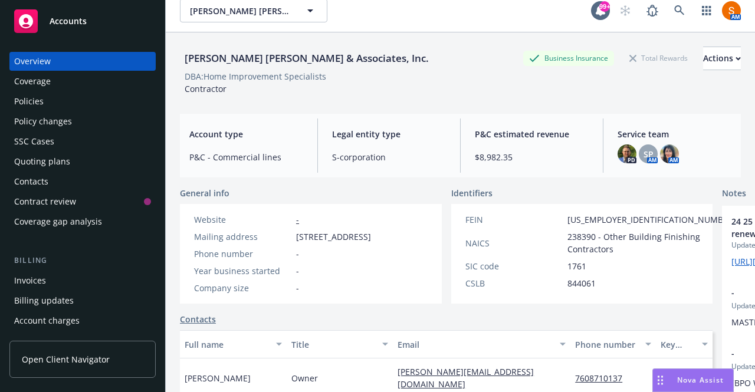
scroll to position [11, 0]
click at [86, 123] on div "Policy changes" at bounding box center [82, 121] width 137 height 19
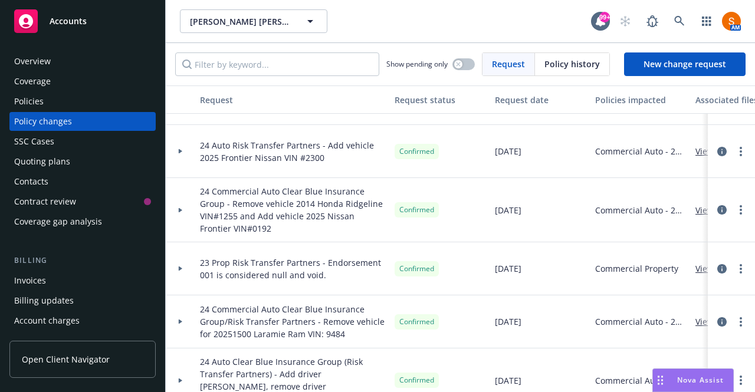
scroll to position [321, 0]
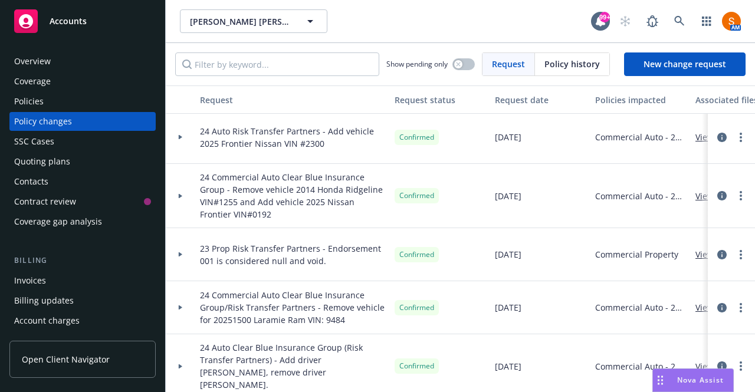
click at [180, 191] on div at bounding box center [180, 196] width 29 height 64
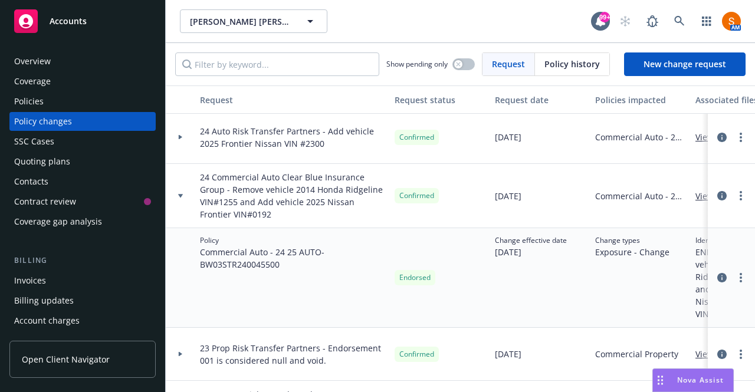
scroll to position [338, 0]
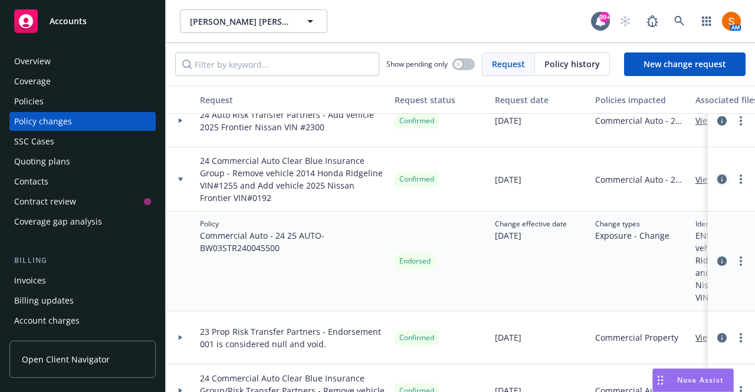
click at [715, 179] on link "circleInformation" at bounding box center [722, 179] width 14 height 14
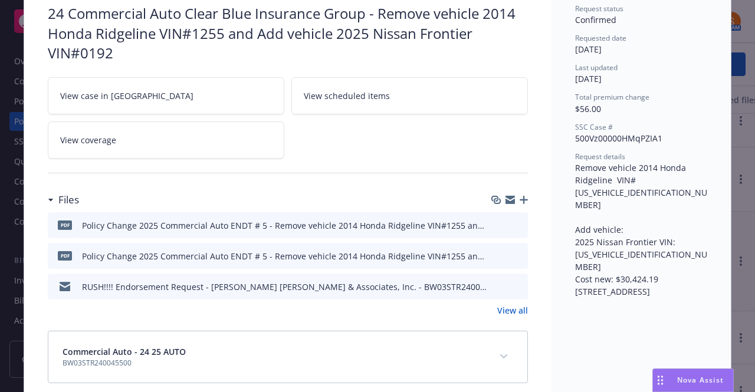
scroll to position [94, 0]
click at [498, 221] on button "download file" at bounding box center [497, 224] width 12 height 12
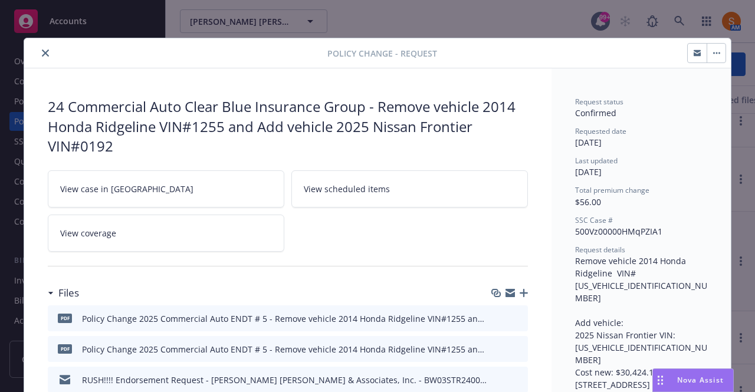
click at [45, 57] on button "close" at bounding box center [45, 53] width 14 height 14
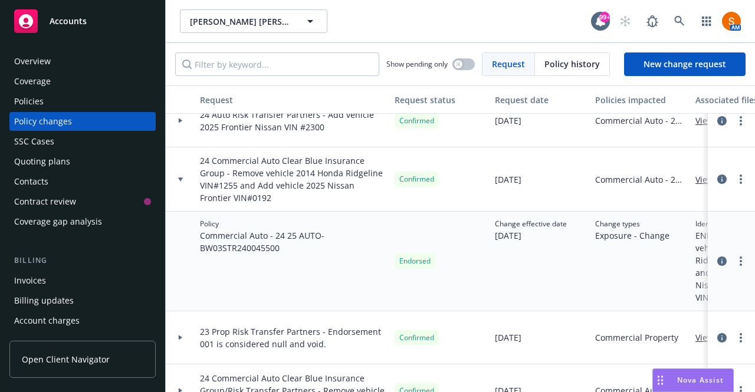
scroll to position [337, 0]
click at [50, 99] on div "Policies" at bounding box center [82, 101] width 137 height 19
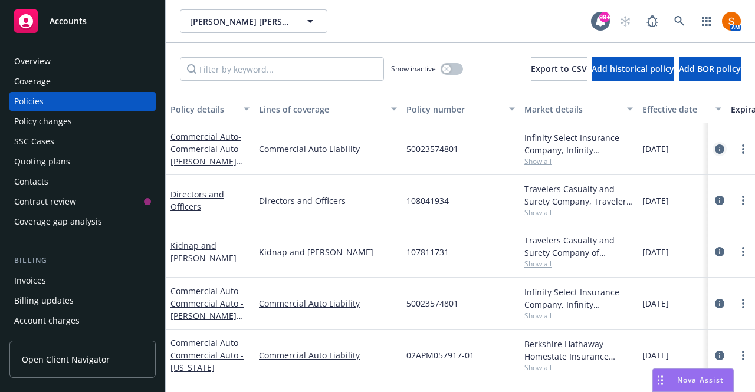
click at [715, 150] on icon "circleInformation" at bounding box center [719, 149] width 9 height 9
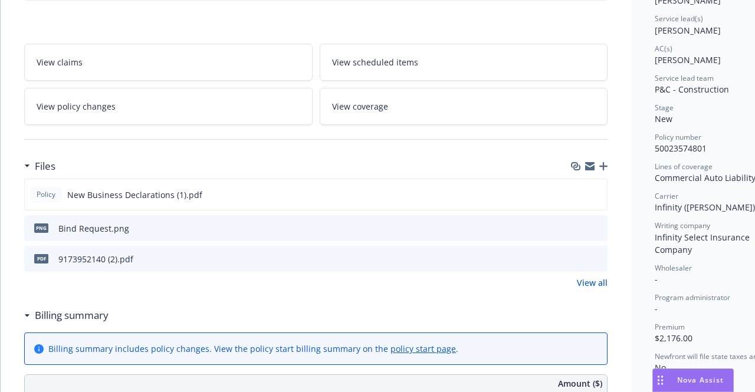
scroll to position [172, 0]
click at [600, 192] on icon "preview file" at bounding box center [595, 193] width 11 height 8
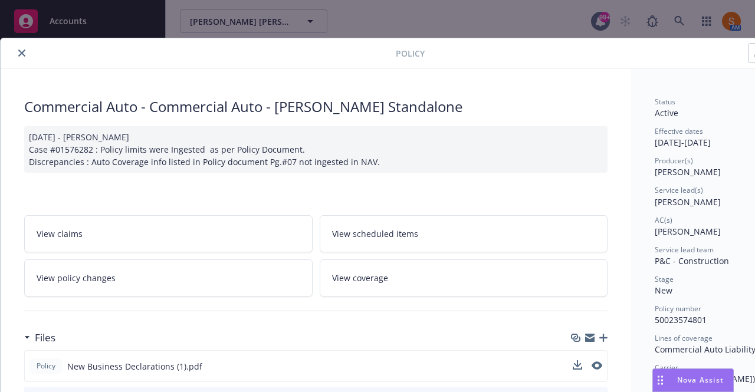
click at [21, 52] on icon "close" at bounding box center [21, 53] width 7 height 7
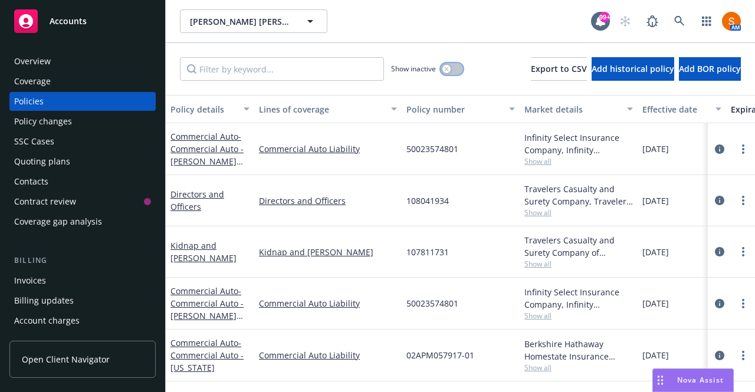
click at [441, 74] on button "button" at bounding box center [452, 69] width 22 height 12
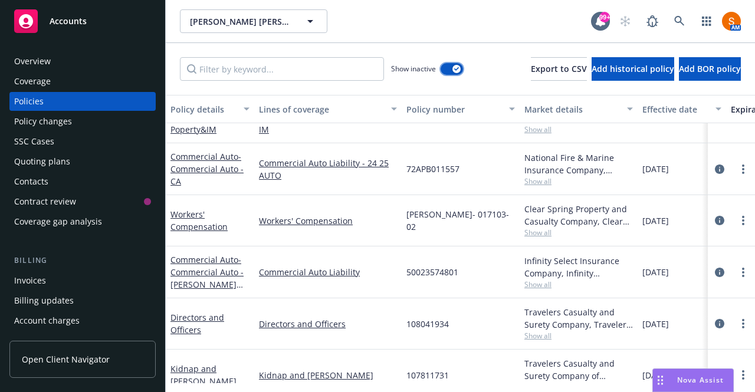
scroll to position [2349, 0]
click at [715, 268] on icon "circleInformation" at bounding box center [719, 271] width 9 height 9
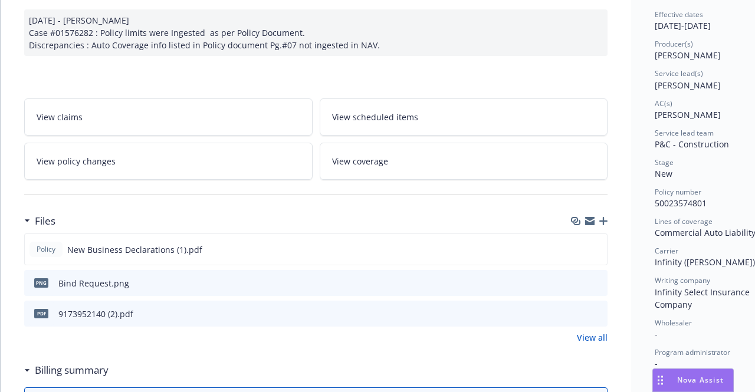
scroll to position [119, 0]
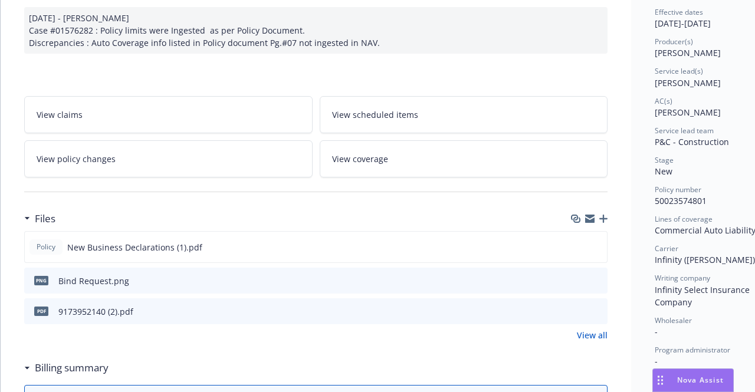
click at [597, 310] on icon "preview file" at bounding box center [596, 311] width 11 height 8
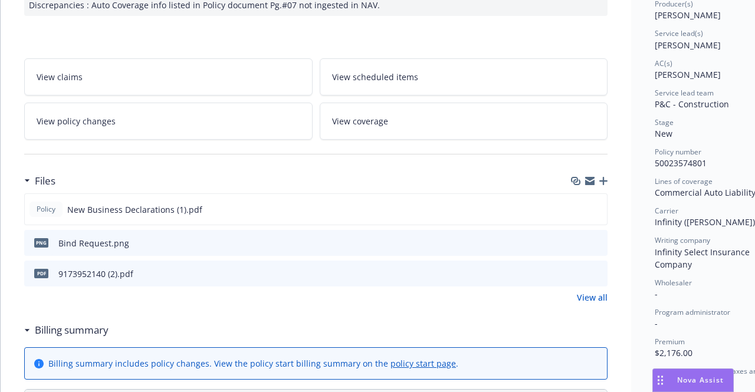
scroll to position [0, 0]
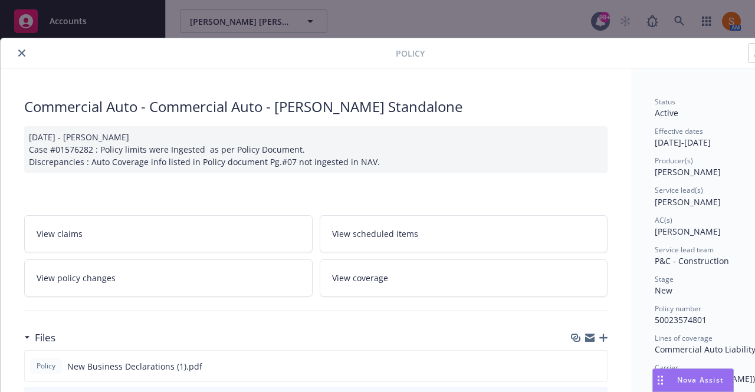
click at [21, 55] on icon "close" at bounding box center [21, 53] width 7 height 7
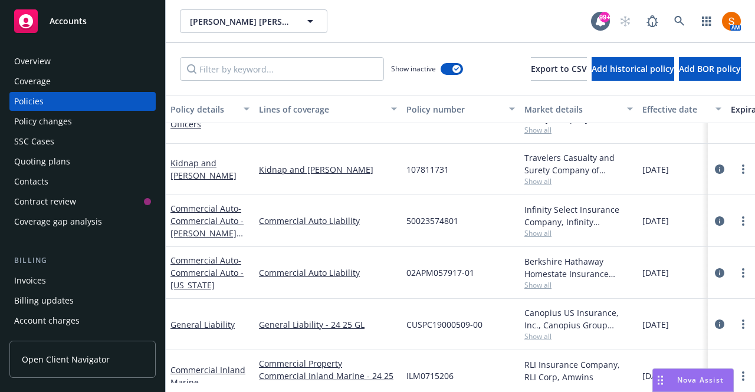
scroll to position [2558, 0]
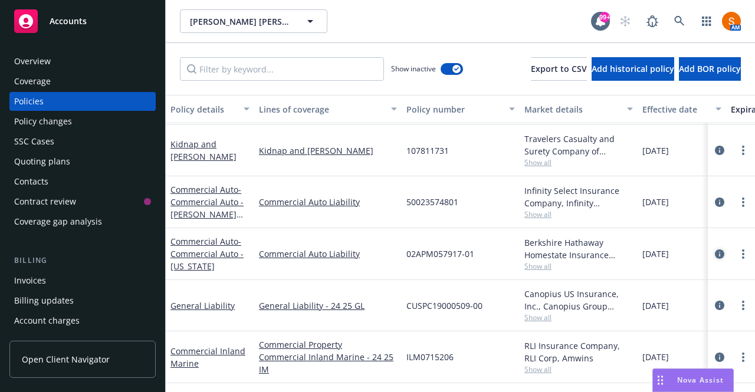
click at [715, 250] on icon "circleInformation" at bounding box center [719, 254] width 9 height 9
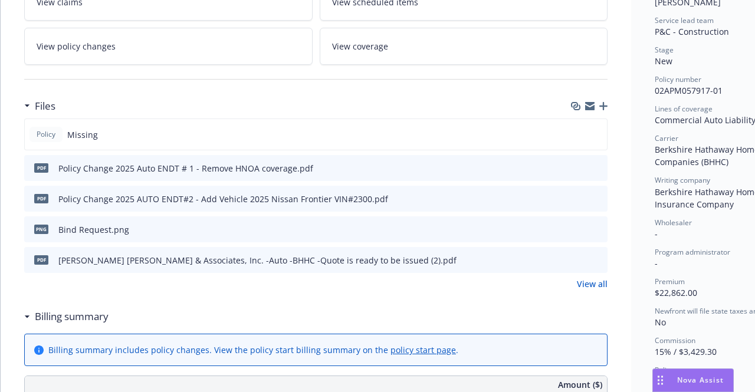
scroll to position [232, 0]
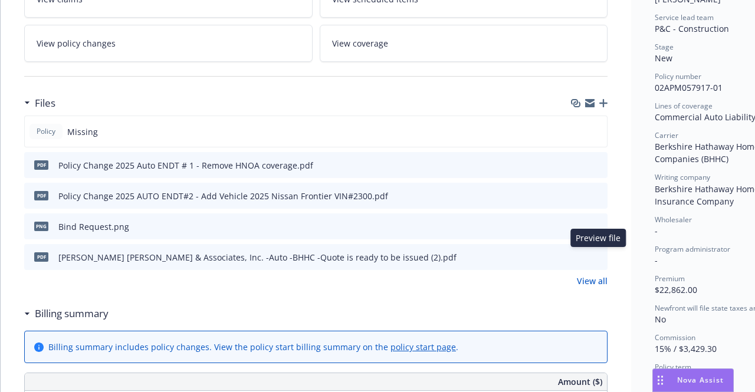
click at [598, 254] on icon "preview file" at bounding box center [596, 256] width 11 height 8
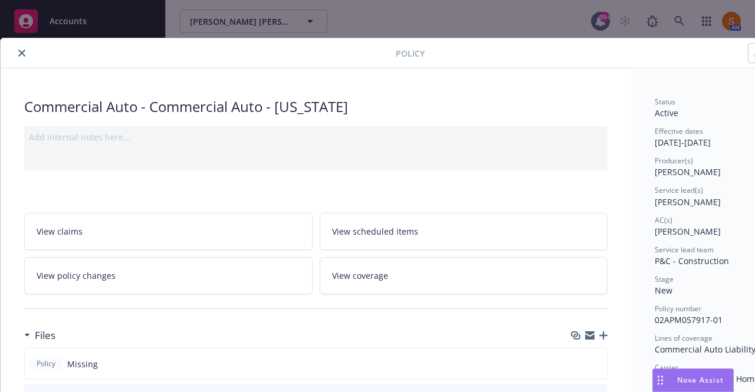
click at [27, 58] on div at bounding box center [200, 53] width 390 height 14
click at [26, 57] on button "close" at bounding box center [22, 53] width 14 height 14
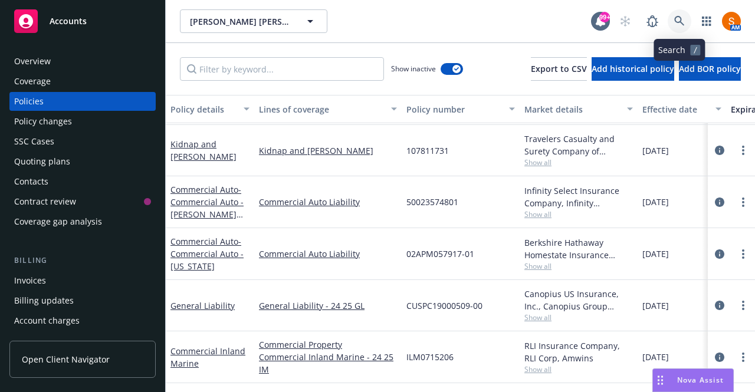
click at [681, 27] on link at bounding box center [680, 21] width 24 height 24
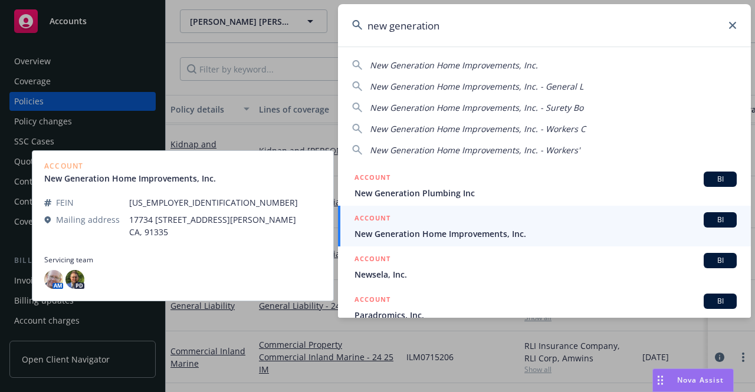
type input "new generation"
click at [485, 228] on span "New Generation Home Improvements, Inc." at bounding box center [545, 234] width 382 height 12
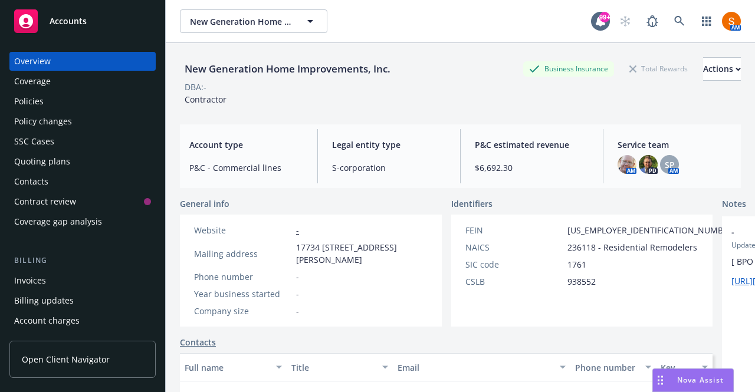
click at [377, 261] on span "17734 [STREET_ADDRESS][PERSON_NAME]" at bounding box center [362, 253] width 132 height 25
click at [324, 251] on span "17734 [STREET_ADDRESS][PERSON_NAME]" at bounding box center [362, 253] width 132 height 25
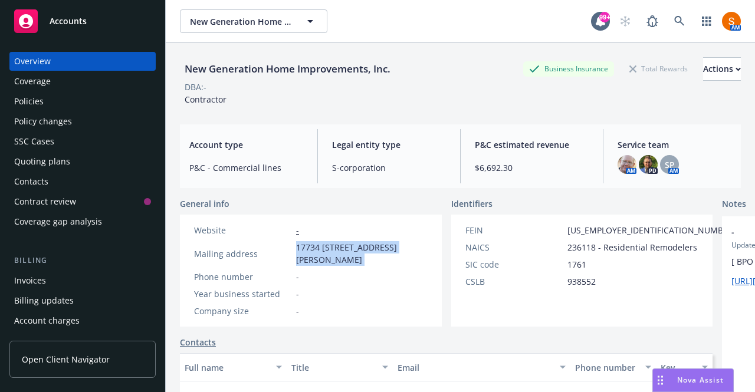
copy span "17734 [STREET_ADDRESS][PERSON_NAME]"
